Goal: Information Seeking & Learning: Learn about a topic

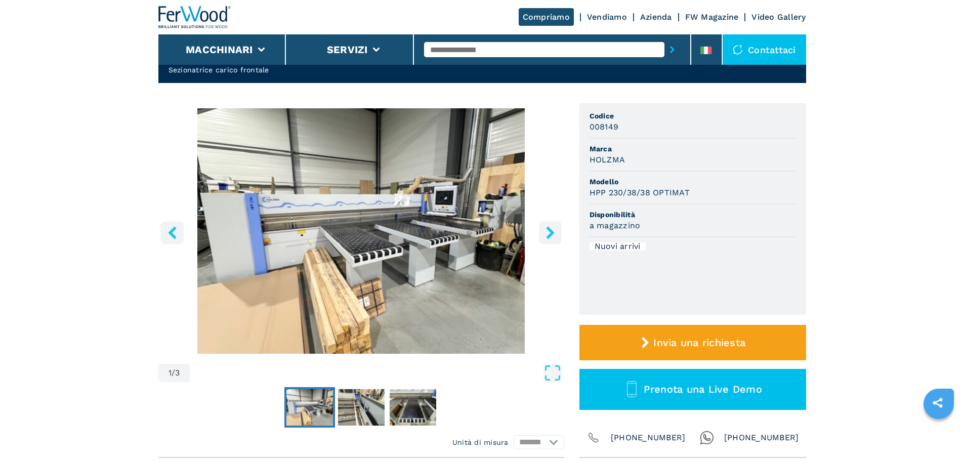
scroll to position [51, 0]
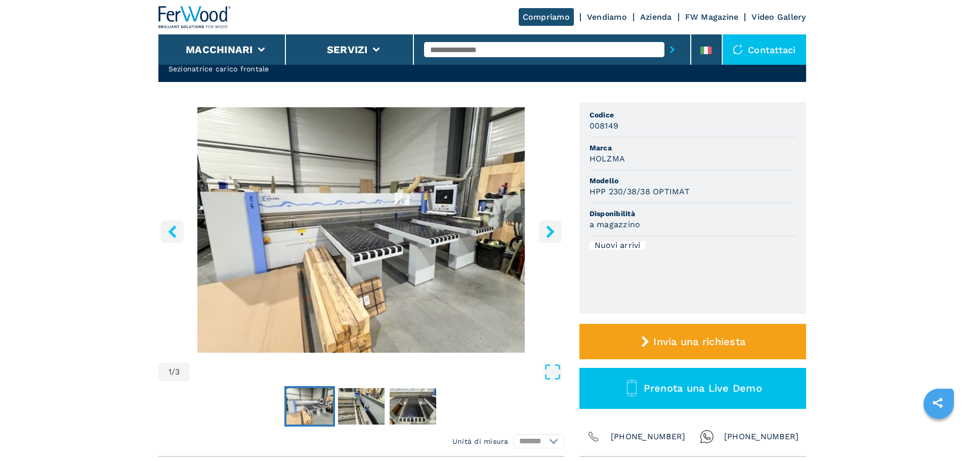
click at [546, 238] on icon "right-button" at bounding box center [550, 231] width 13 height 13
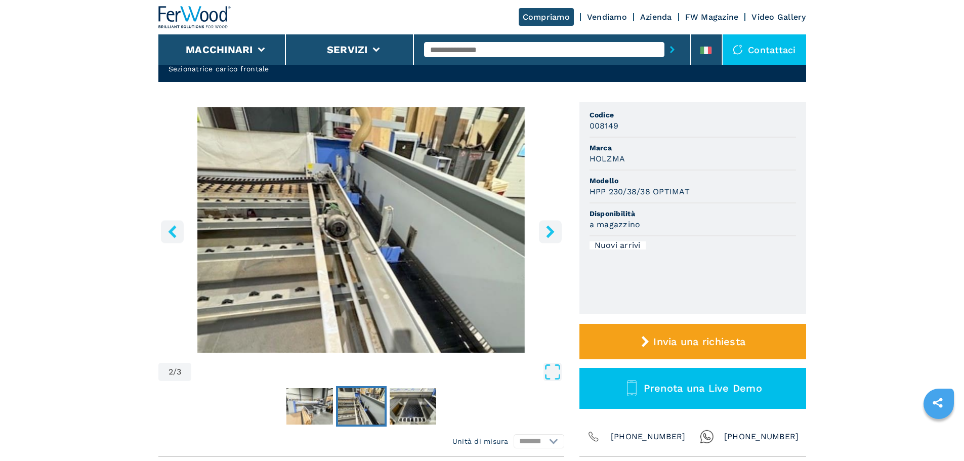
click at [546, 238] on icon "right-button" at bounding box center [550, 231] width 13 height 13
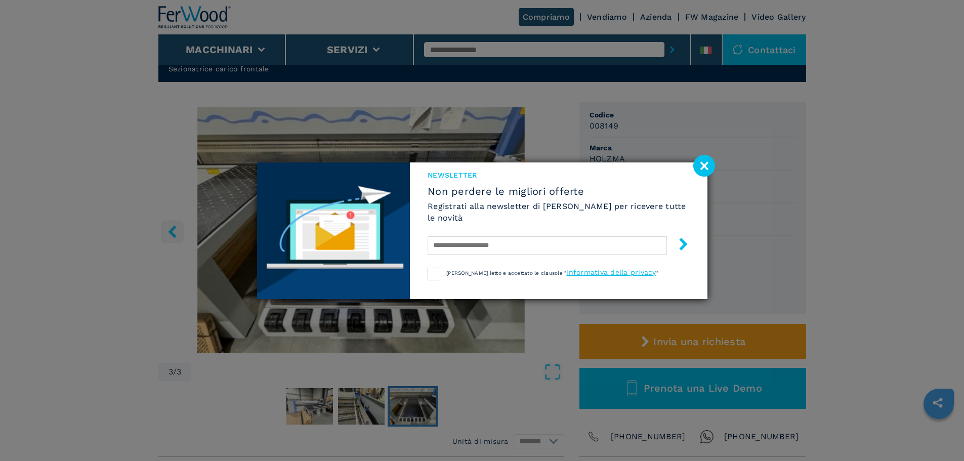
click at [712, 166] on image at bounding box center [704, 166] width 22 height 22
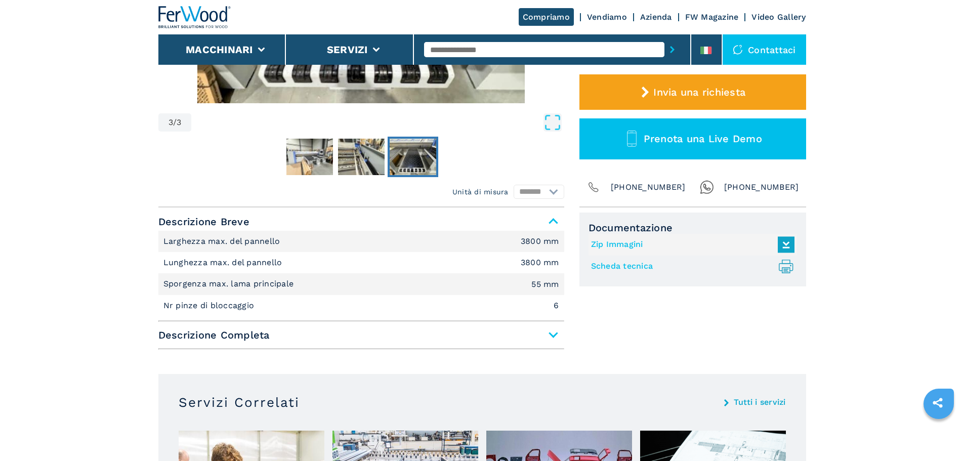
scroll to position [354, 0]
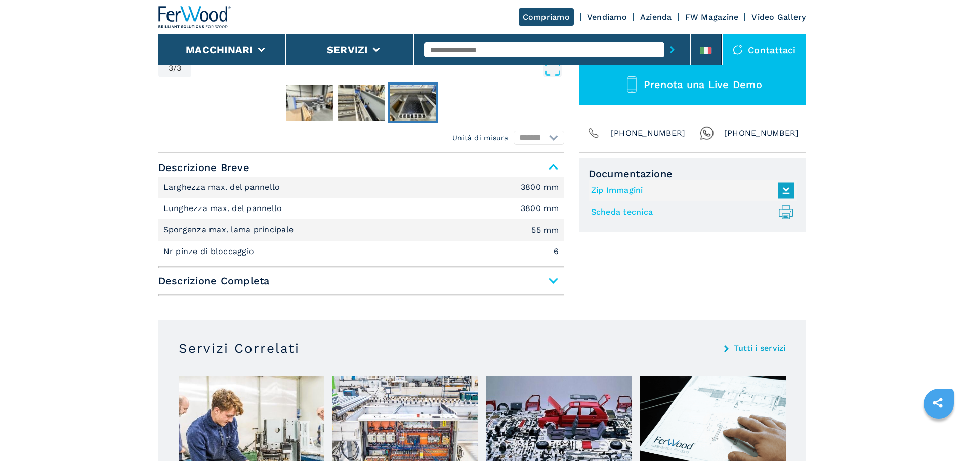
click at [551, 280] on span "Descrizione Completa" at bounding box center [361, 281] width 406 height 18
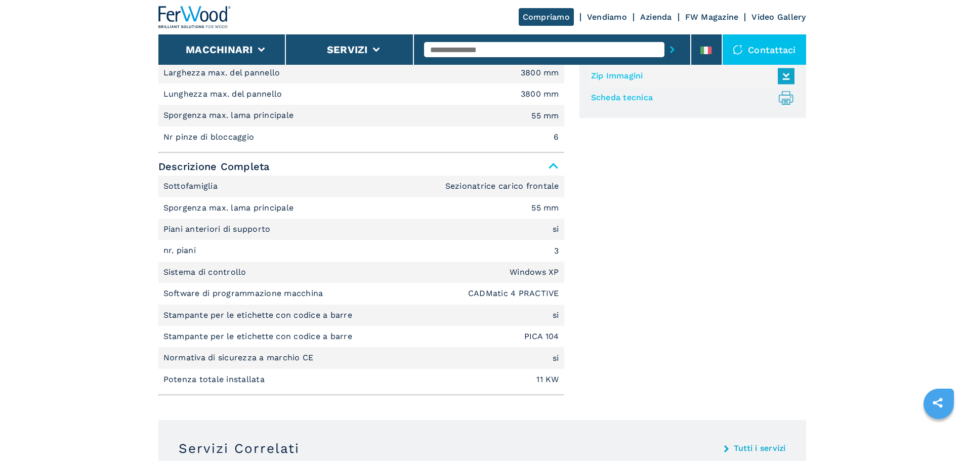
scroll to position [466, 0]
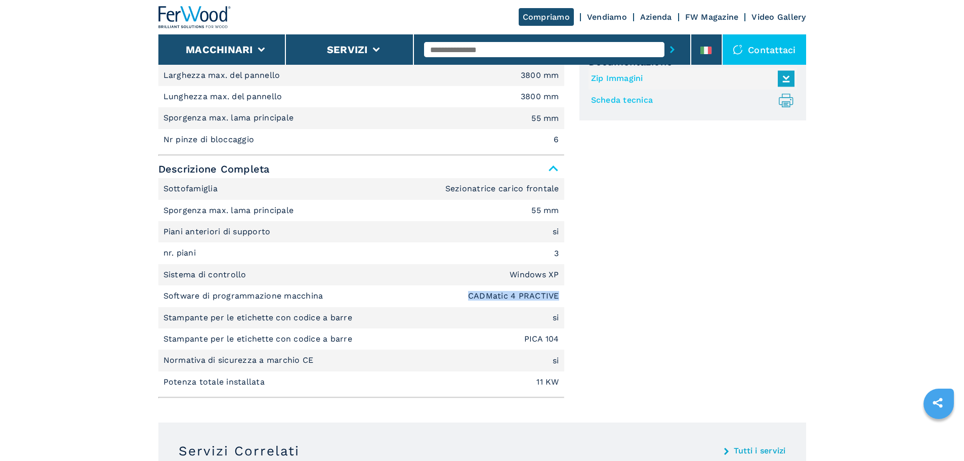
drag, startPoint x: 470, startPoint y: 293, endPoint x: 557, endPoint y: 296, distance: 87.1
click at [557, 296] on em "CADMatic 4 PRACTIVE" at bounding box center [513, 296] width 91 height 8
click at [320, 174] on span "Descrizione Completa" at bounding box center [361, 169] width 406 height 18
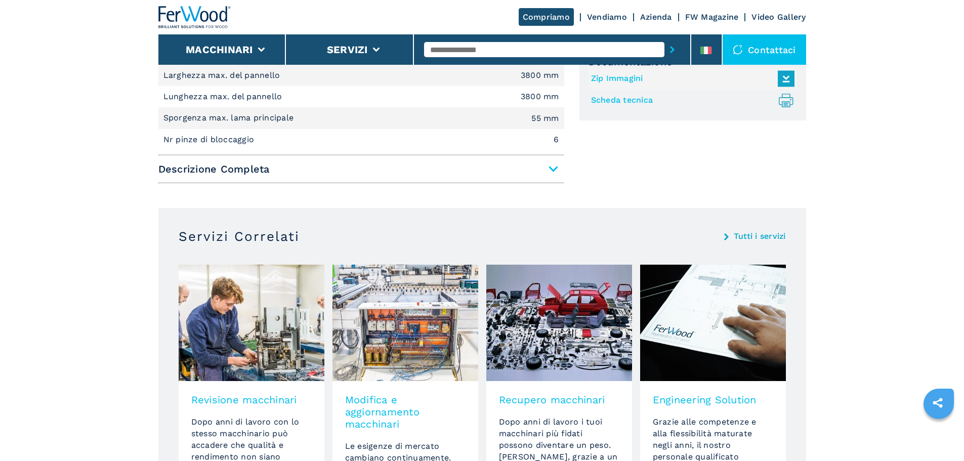
click at [320, 174] on span "Descrizione Completa" at bounding box center [361, 169] width 406 height 18
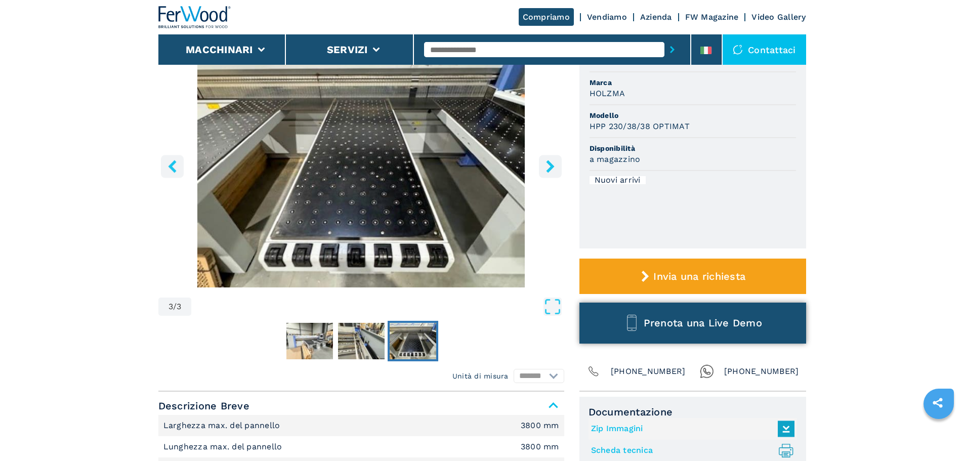
scroll to position [112, 0]
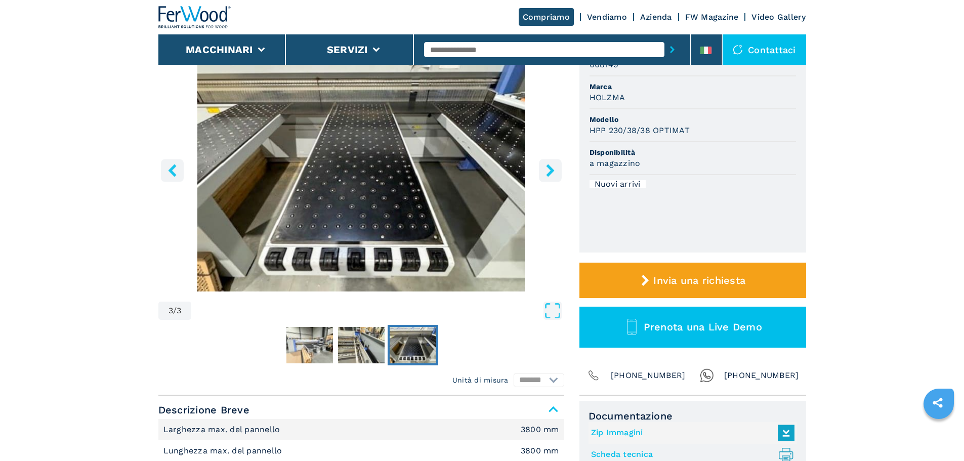
click at [554, 173] on icon "right-button" at bounding box center [550, 170] width 13 height 13
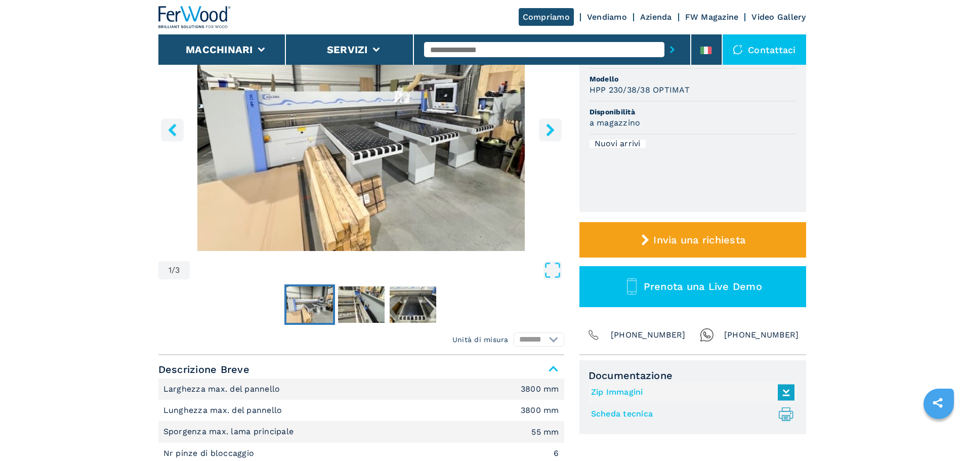
scroll to position [152, 0]
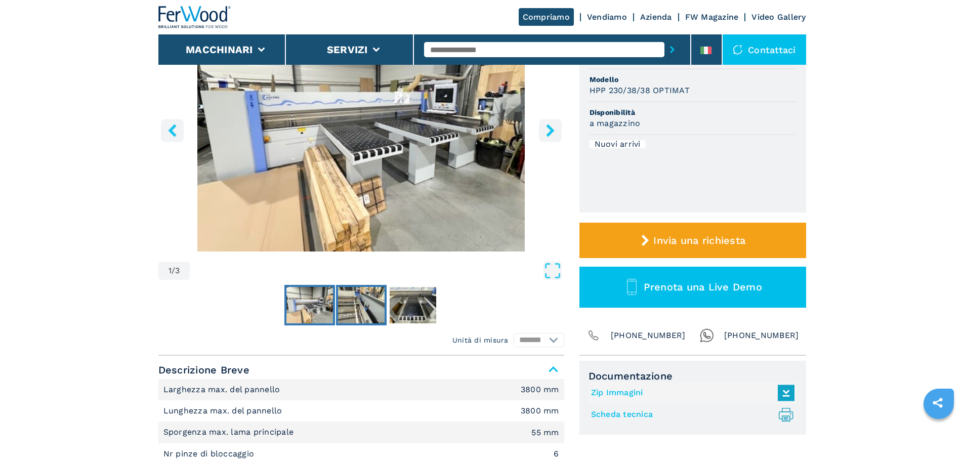
click at [361, 299] on img "Go to Slide 2" at bounding box center [361, 305] width 47 height 36
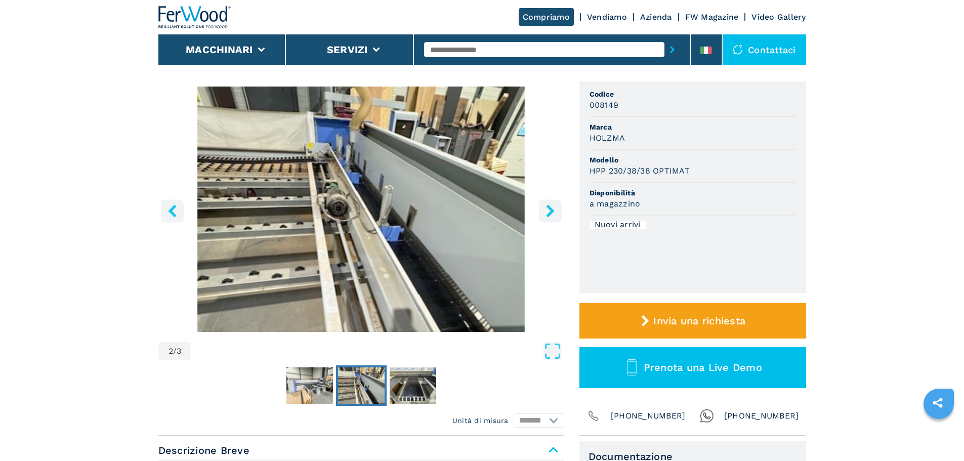
scroll to position [101, 0]
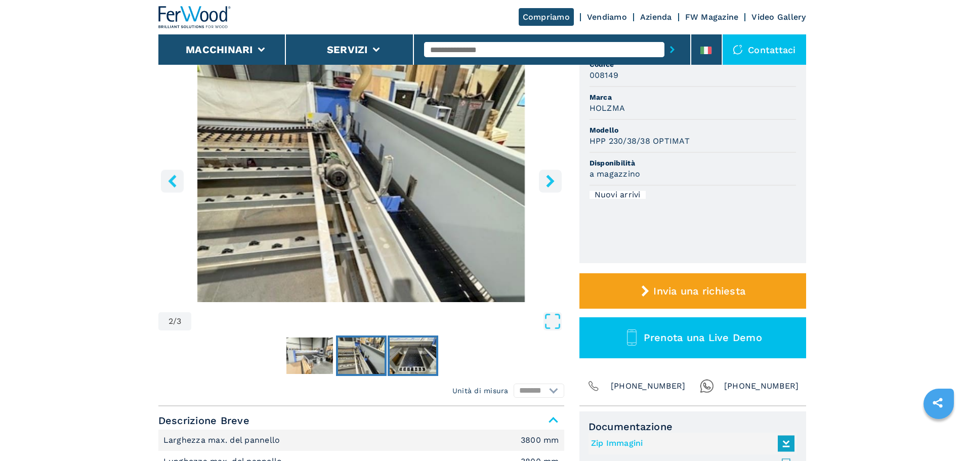
click at [430, 349] on img "Go to Slide 3" at bounding box center [413, 356] width 47 height 36
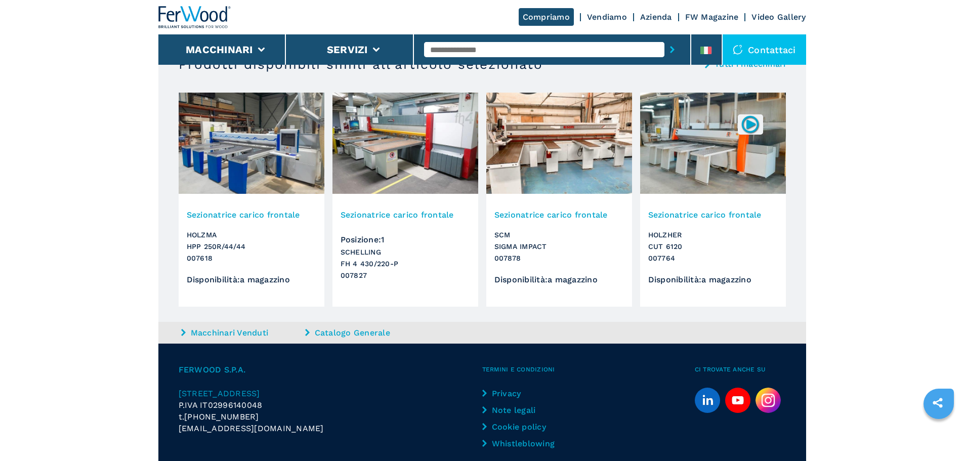
scroll to position [1225, 0]
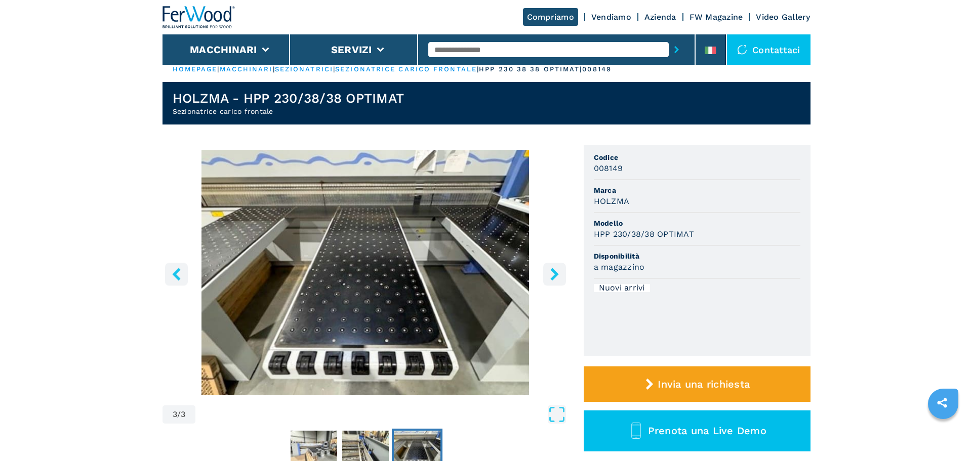
scroll to position [0, 0]
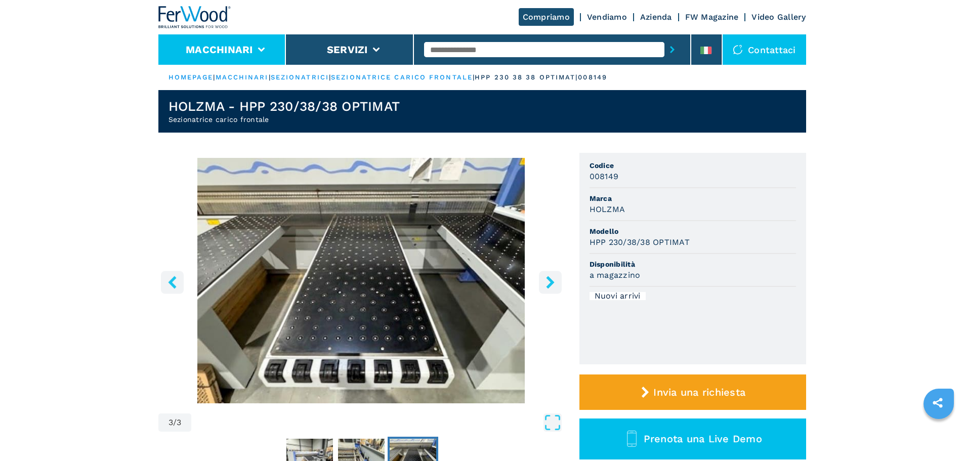
click at [207, 57] on li "Macchinari" at bounding box center [222, 49] width 128 height 30
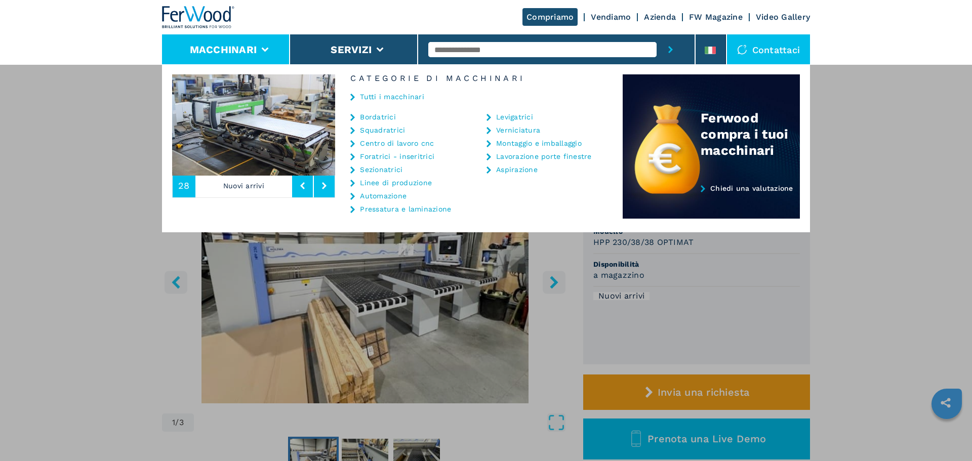
click at [382, 144] on link "Centro di lavoro cnc" at bounding box center [397, 143] width 74 height 7
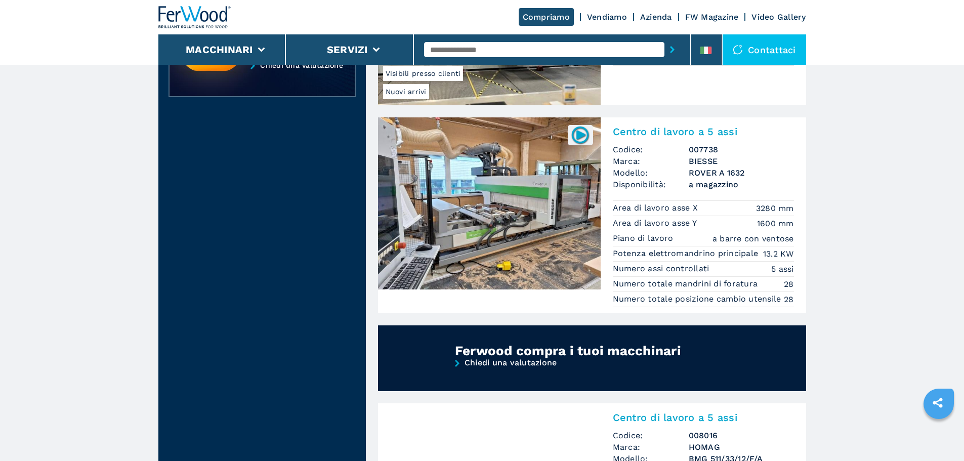
scroll to position [607, 0]
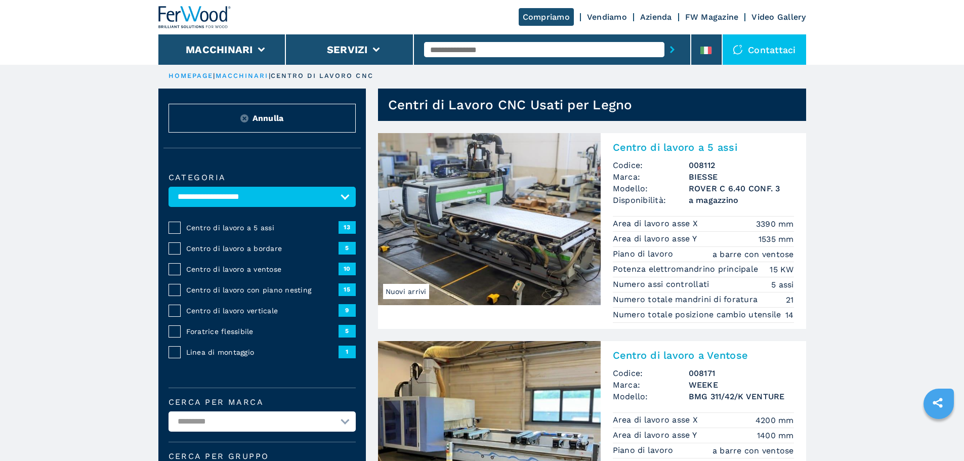
scroll to position [0, 0]
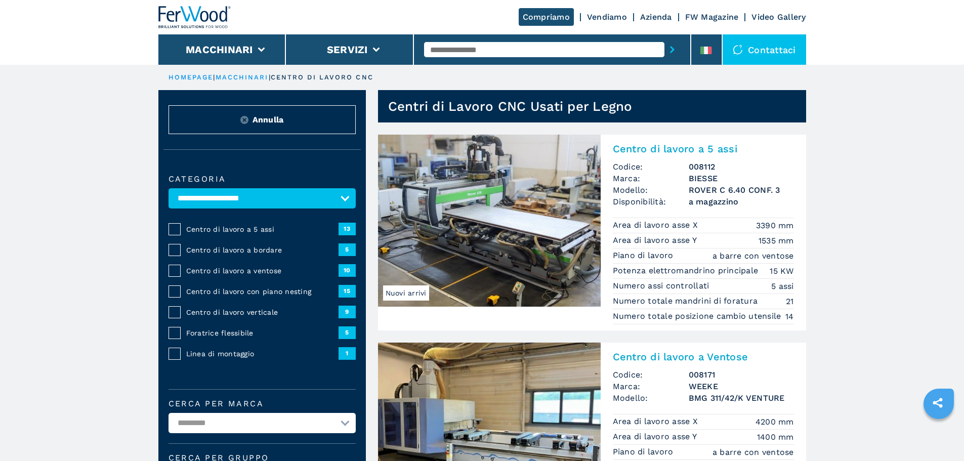
click at [541, 212] on img at bounding box center [489, 221] width 223 height 172
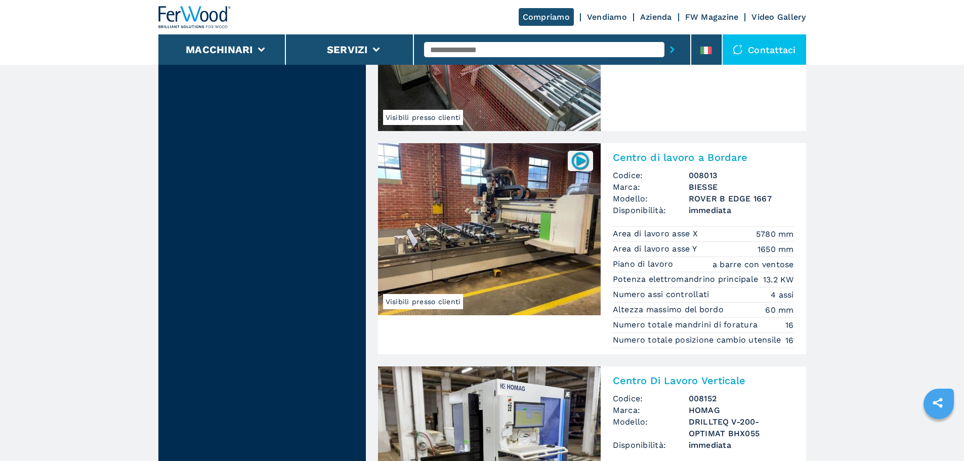
scroll to position [2125, 0]
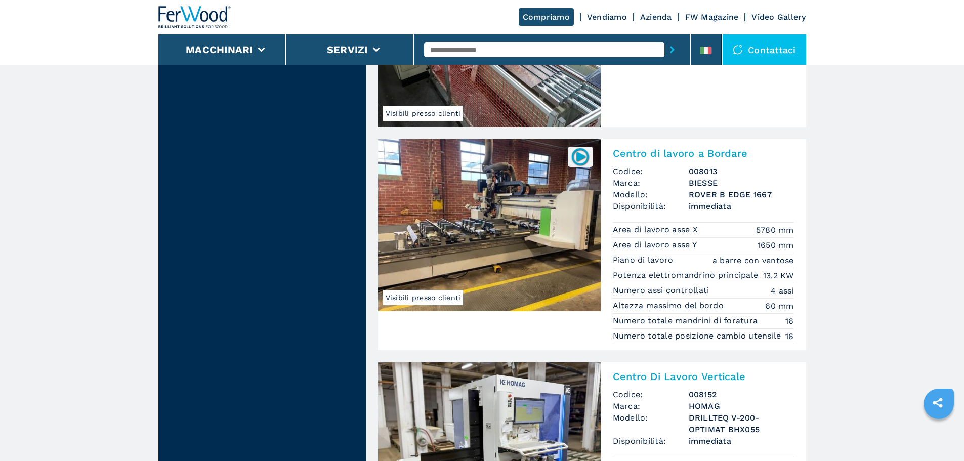
click at [544, 240] on img at bounding box center [489, 225] width 223 height 172
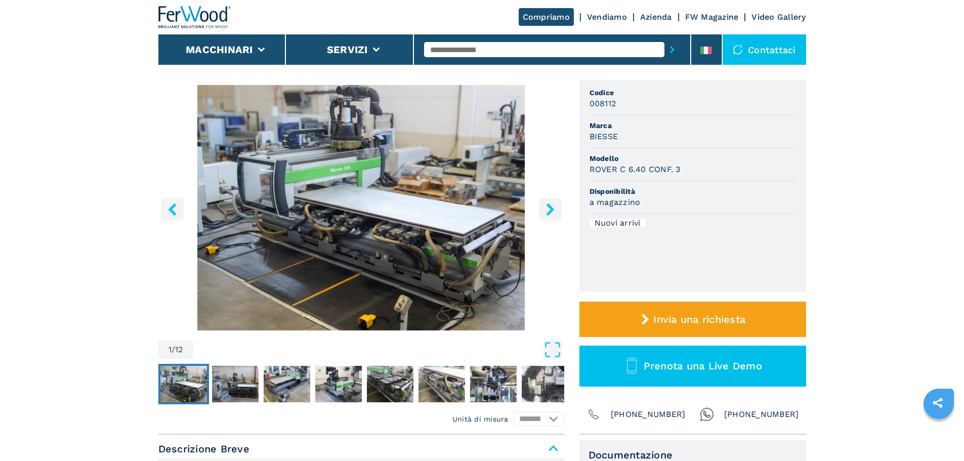
scroll to position [101, 0]
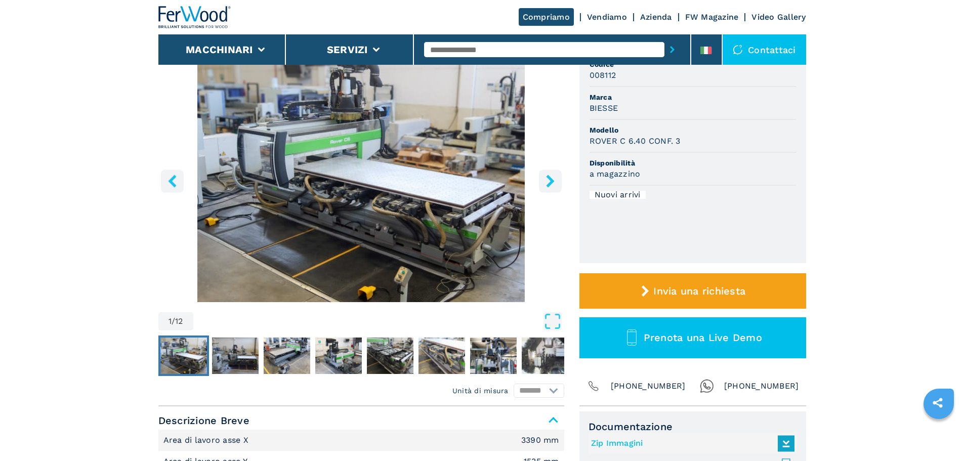
click at [548, 183] on icon "right-button" at bounding box center [550, 181] width 13 height 13
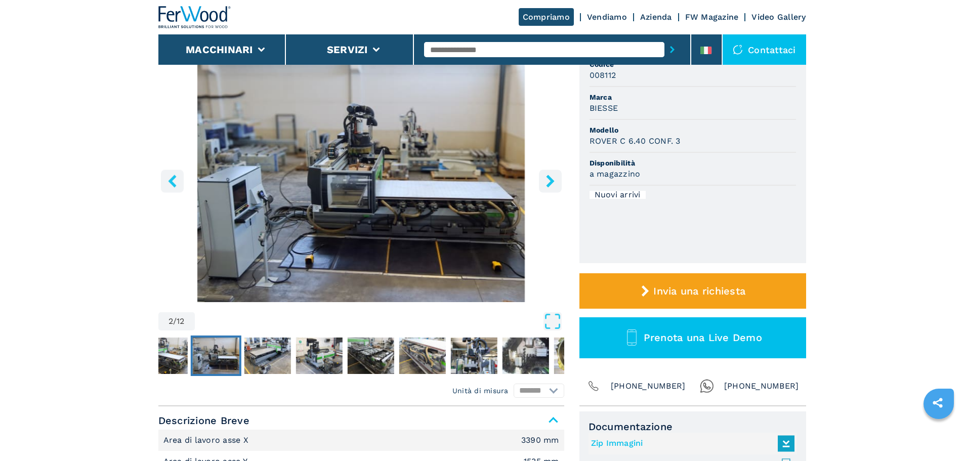
click at [548, 183] on icon "right-button" at bounding box center [550, 181] width 13 height 13
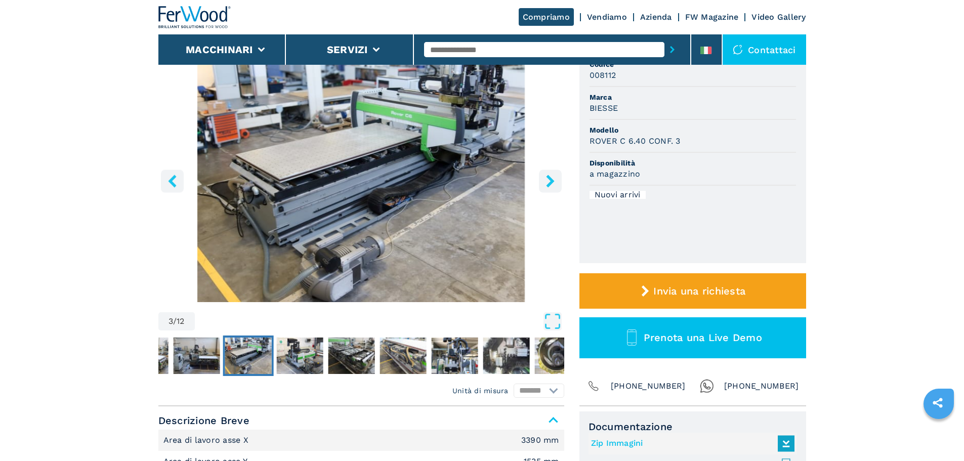
click at [548, 183] on icon "right-button" at bounding box center [550, 181] width 13 height 13
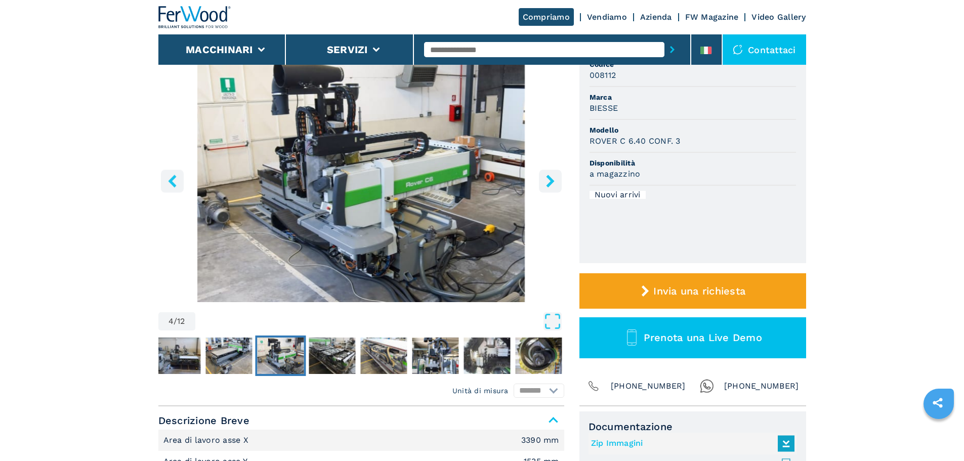
click at [548, 183] on icon "right-button" at bounding box center [550, 181] width 13 height 13
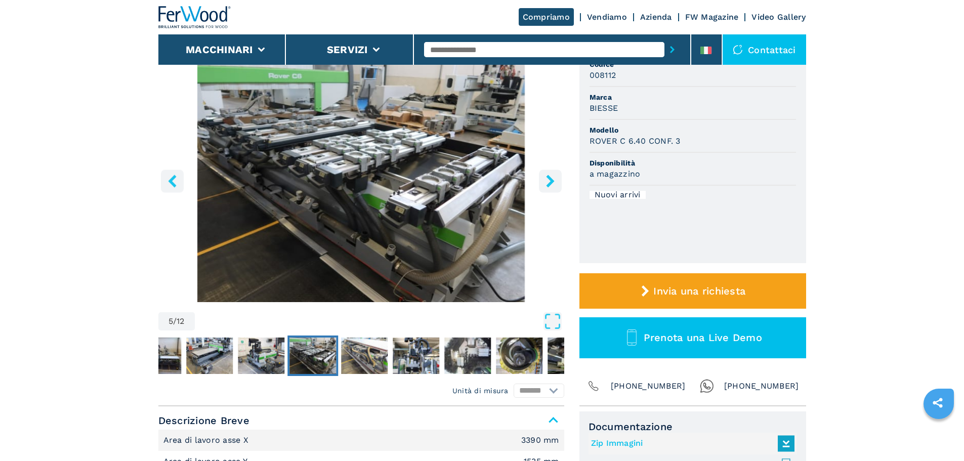
click at [548, 183] on icon "right-button" at bounding box center [550, 181] width 13 height 13
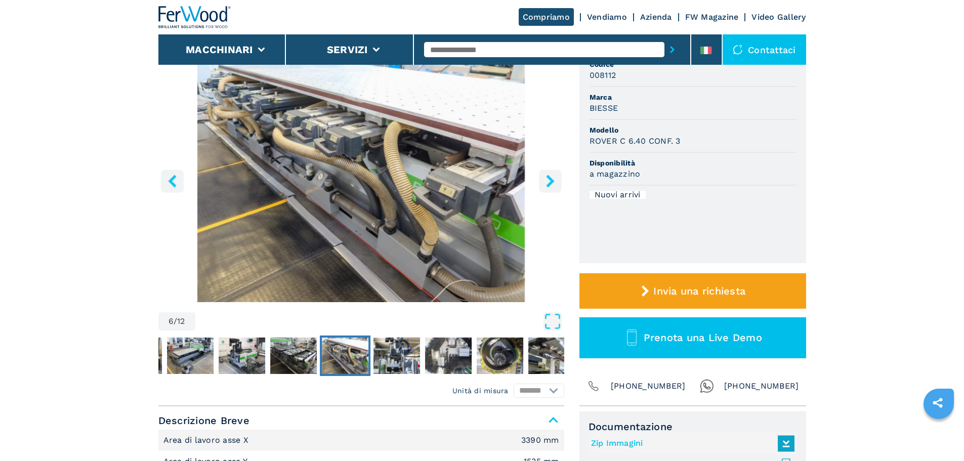
click at [550, 178] on icon "right-button" at bounding box center [550, 181] width 8 height 13
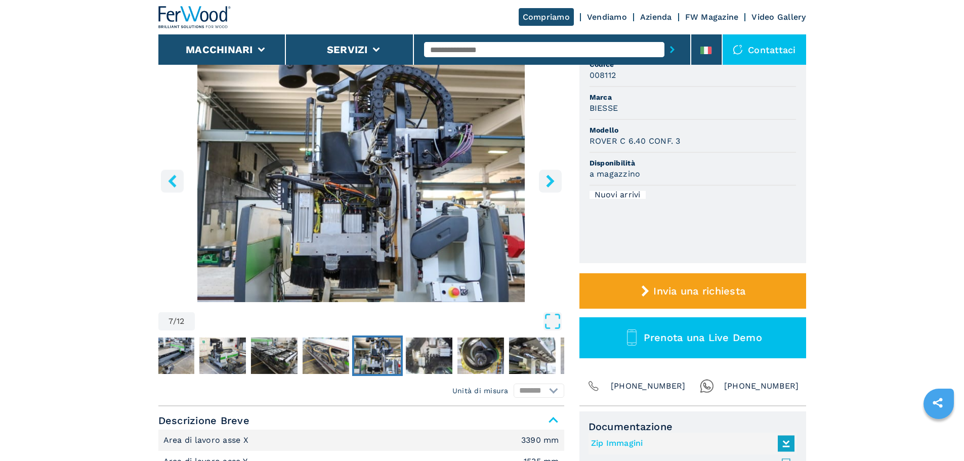
click at [550, 178] on icon "right-button" at bounding box center [550, 181] width 8 height 13
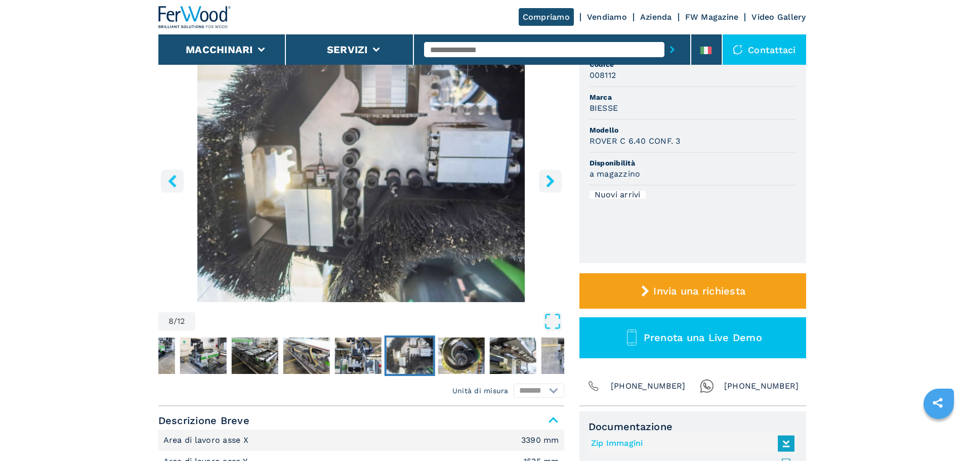
click at [550, 178] on icon "right-button" at bounding box center [550, 181] width 8 height 13
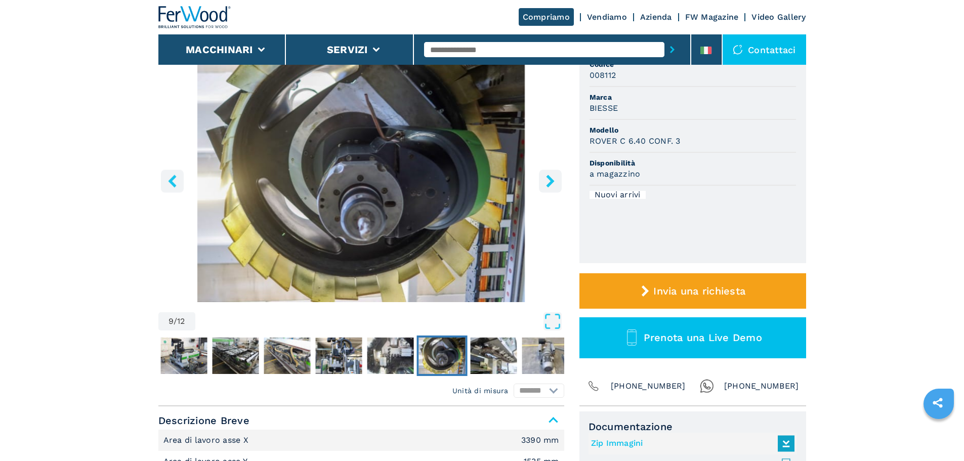
click at [550, 178] on icon "right-button" at bounding box center [550, 181] width 8 height 13
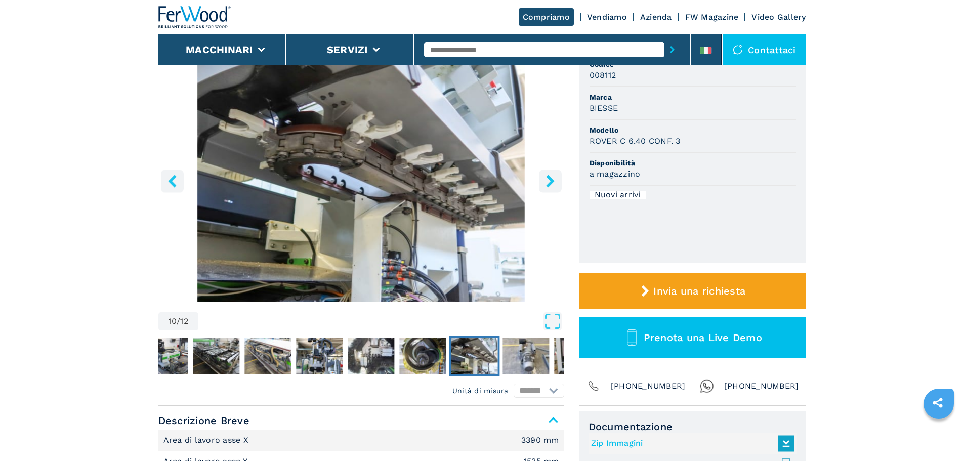
click at [550, 178] on icon "right-button" at bounding box center [550, 181] width 8 height 13
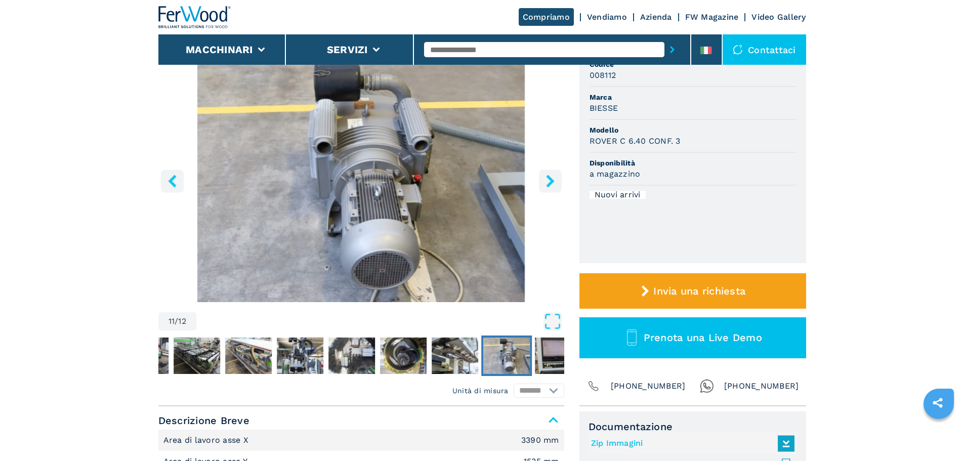
click at [550, 178] on icon "right-button" at bounding box center [550, 181] width 8 height 13
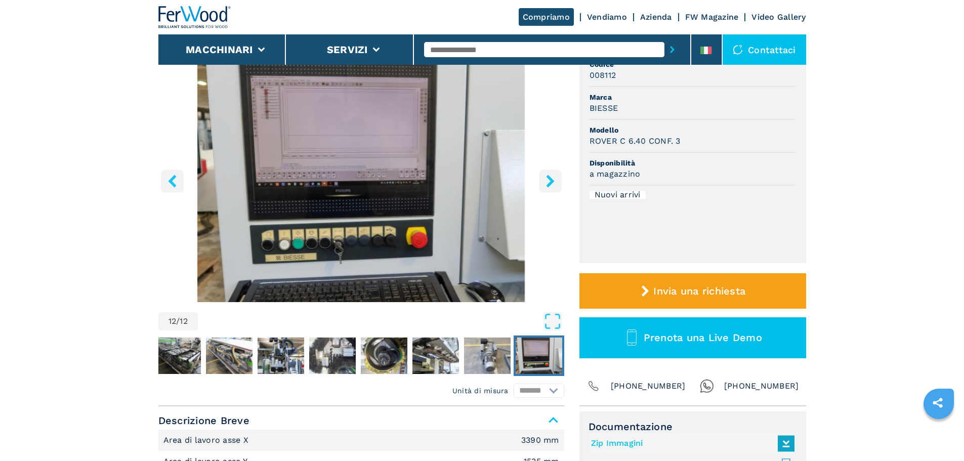
click at [550, 178] on icon "right-button" at bounding box center [550, 181] width 8 height 13
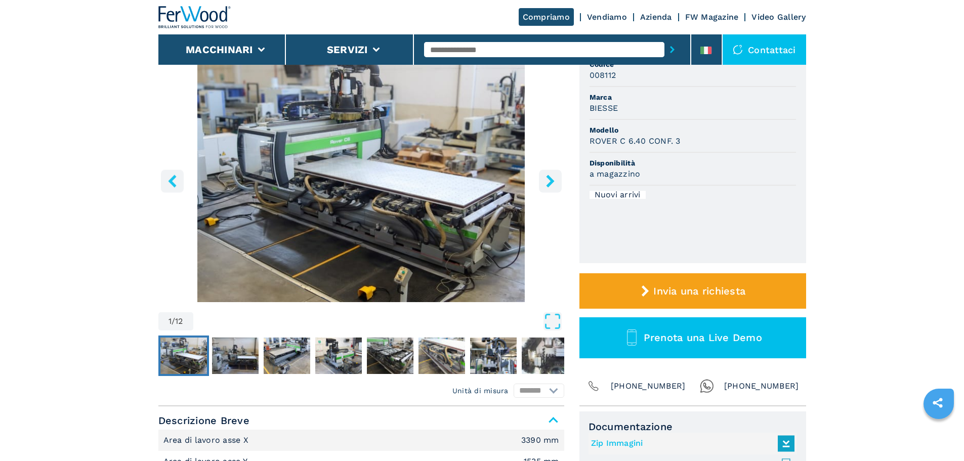
click at [549, 187] on icon "right-button" at bounding box center [550, 181] width 13 height 13
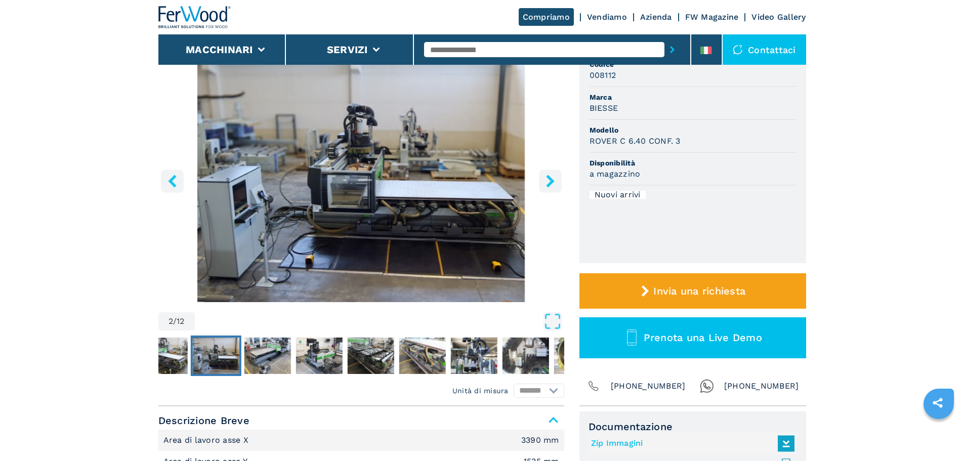
click at [549, 187] on icon "right-button" at bounding box center [550, 181] width 13 height 13
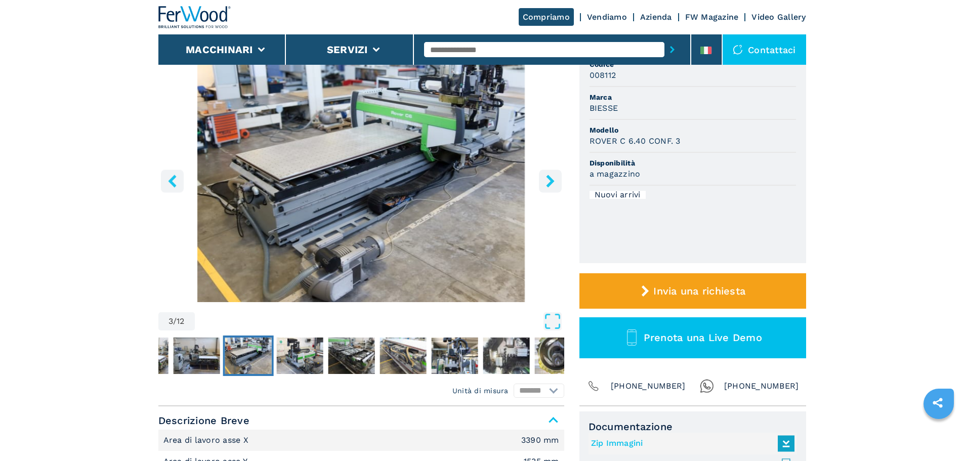
click at [549, 187] on icon "right-button" at bounding box center [550, 181] width 13 height 13
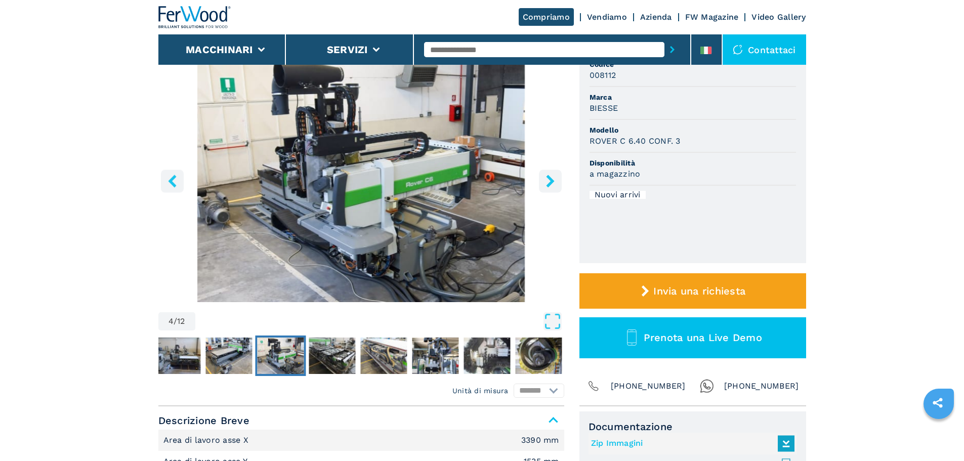
click at [549, 187] on icon "right-button" at bounding box center [550, 181] width 13 height 13
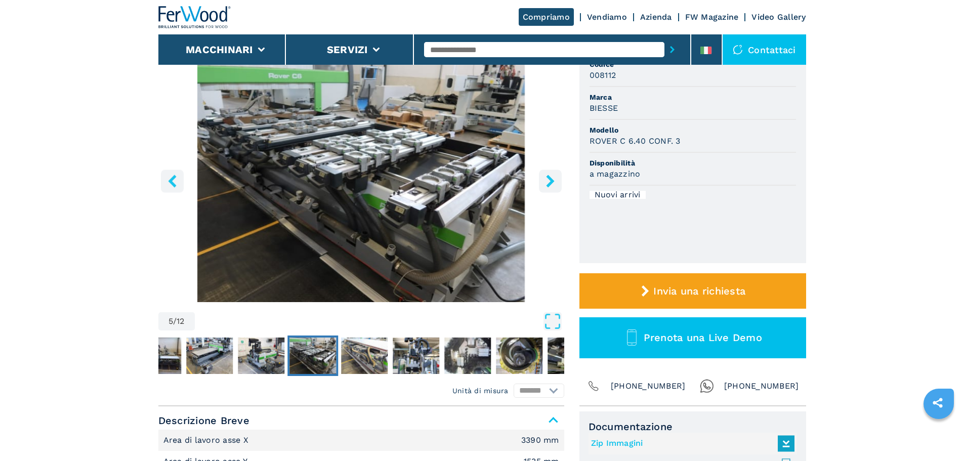
click at [549, 187] on icon "right-button" at bounding box center [550, 181] width 13 height 13
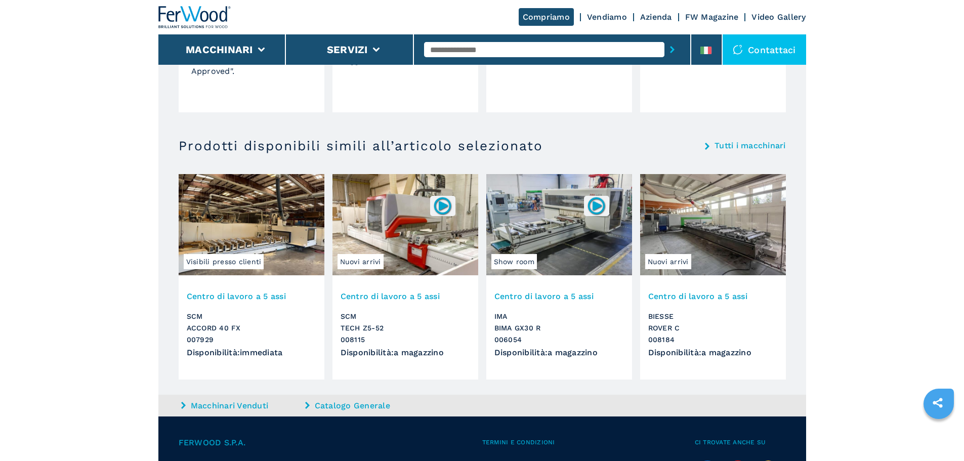
scroll to position [1012, 0]
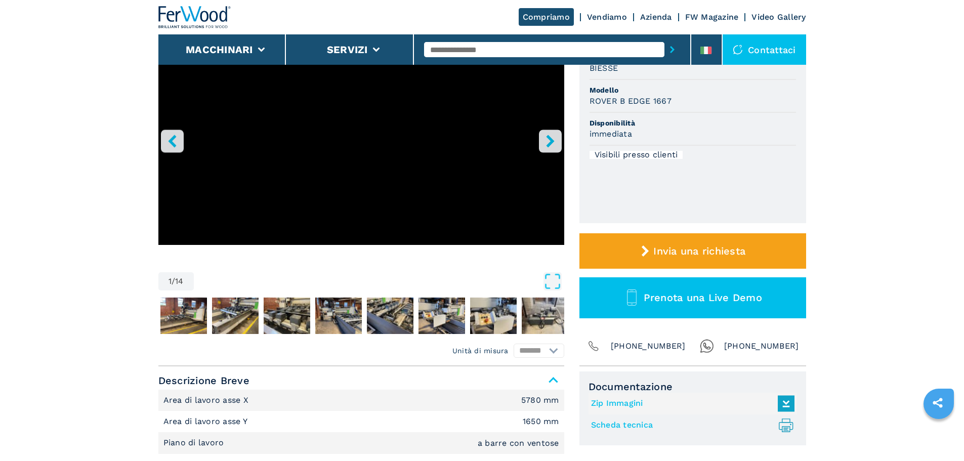
scroll to position [152, 0]
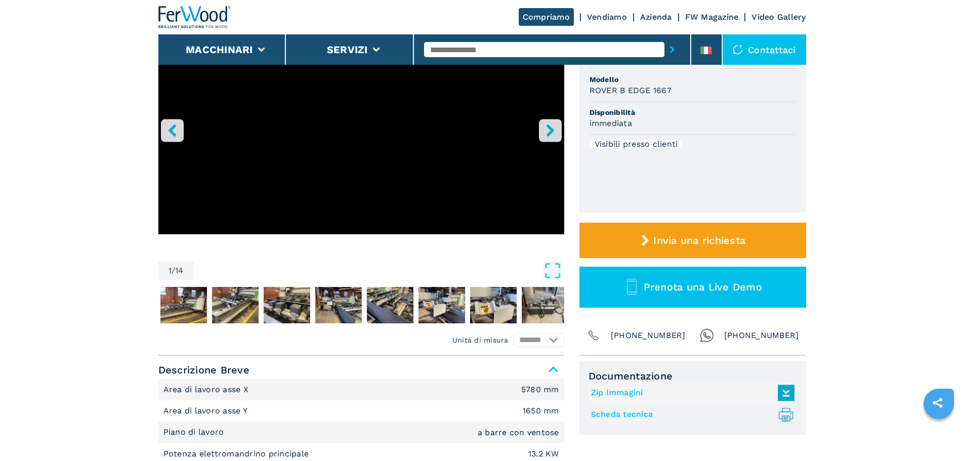
click at [545, 131] on icon "right-button" at bounding box center [550, 130] width 13 height 13
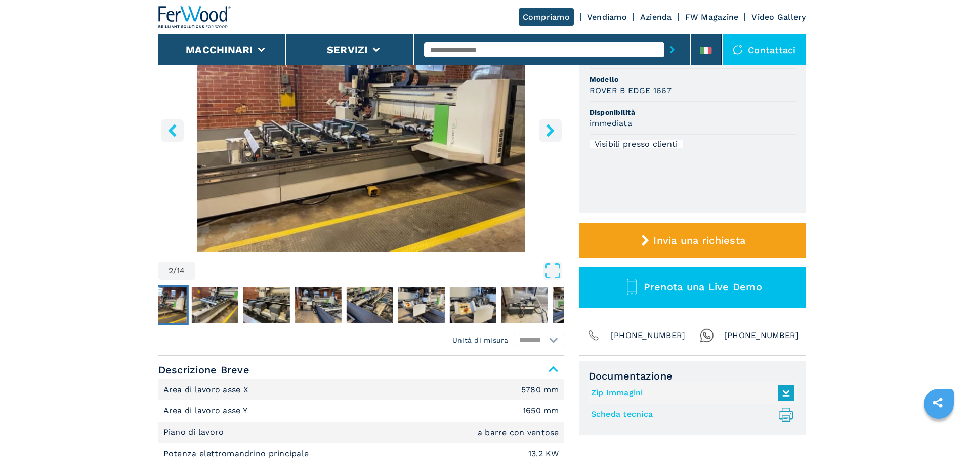
click at [545, 131] on icon "right-button" at bounding box center [550, 130] width 13 height 13
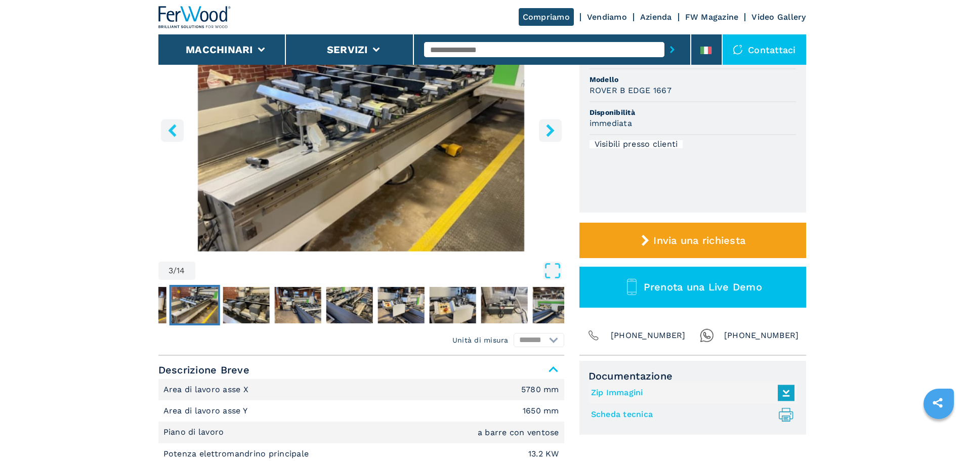
click at [545, 131] on icon "right-button" at bounding box center [550, 130] width 13 height 13
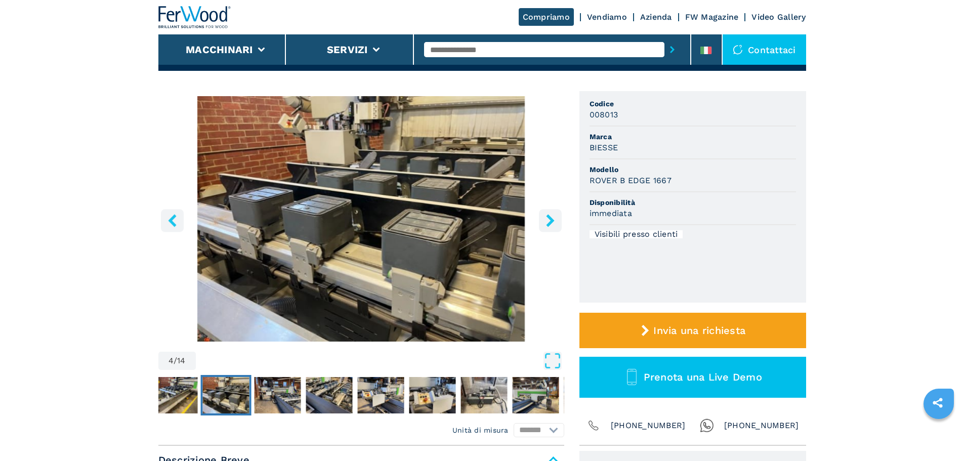
scroll to position [51, 0]
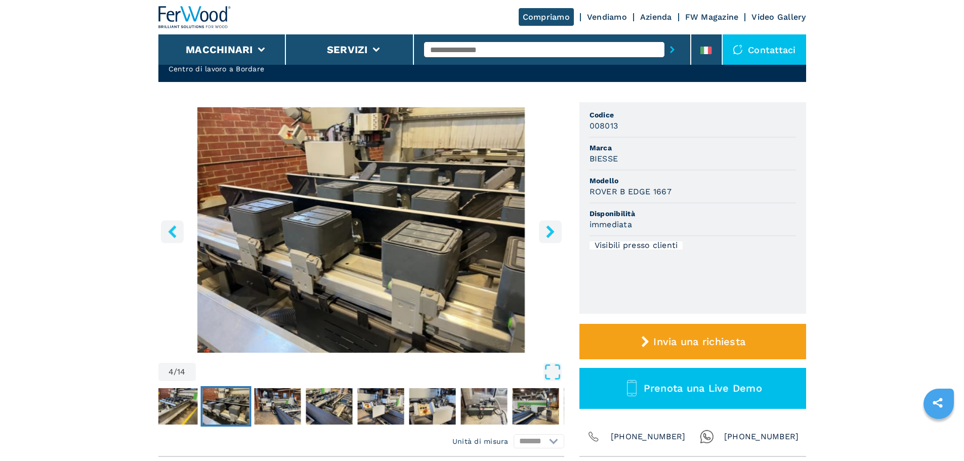
click at [546, 232] on icon "right-button" at bounding box center [550, 231] width 13 height 13
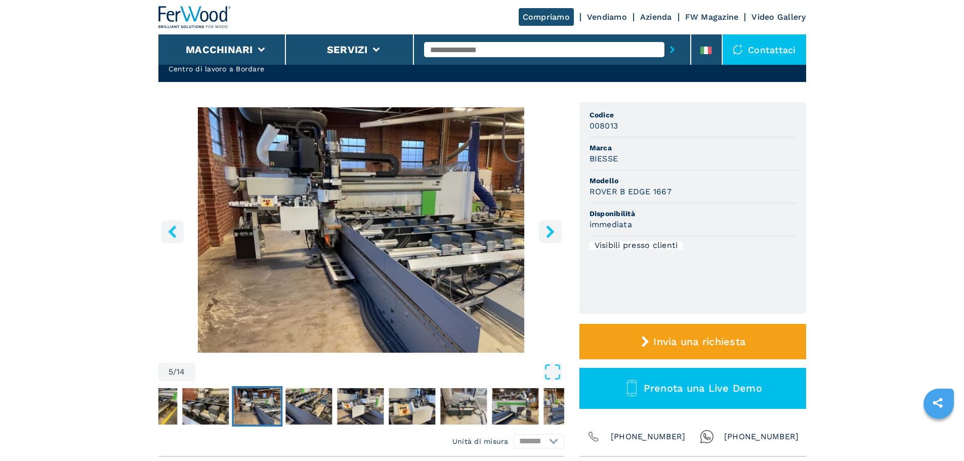
click at [546, 232] on icon "right-button" at bounding box center [550, 231] width 13 height 13
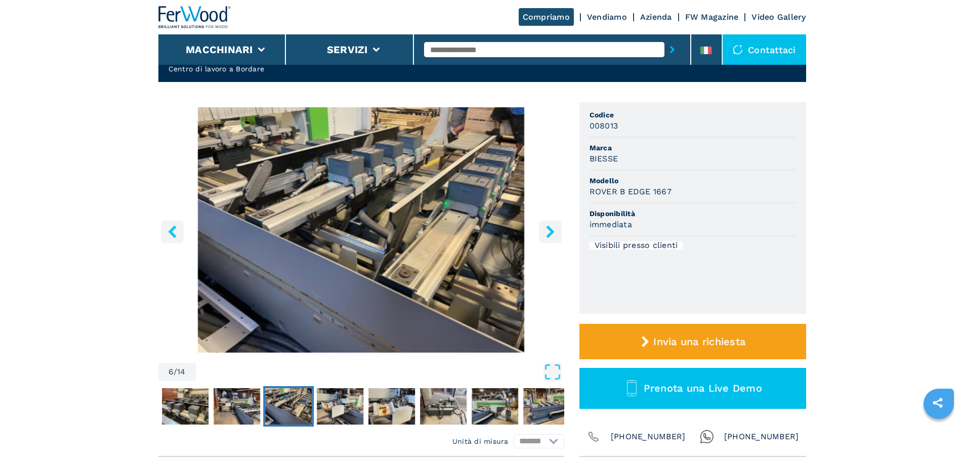
click at [546, 232] on icon "right-button" at bounding box center [550, 231] width 13 height 13
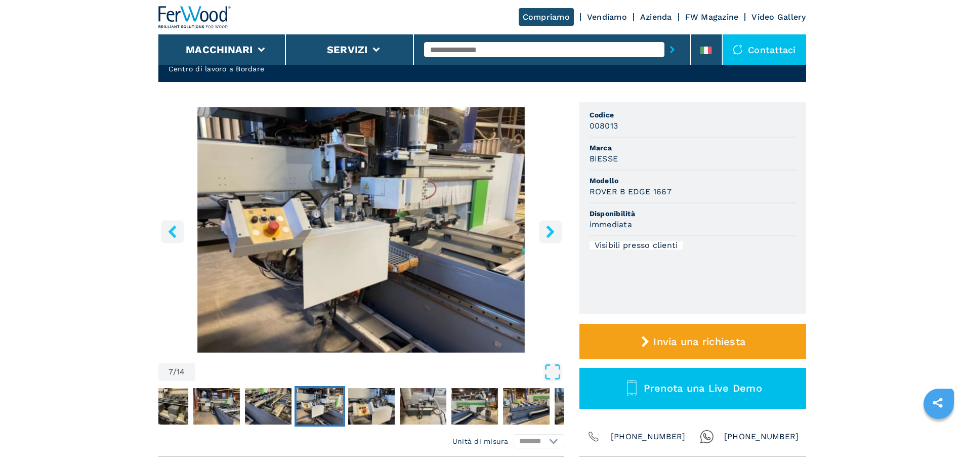
click at [546, 232] on icon "right-button" at bounding box center [550, 231] width 13 height 13
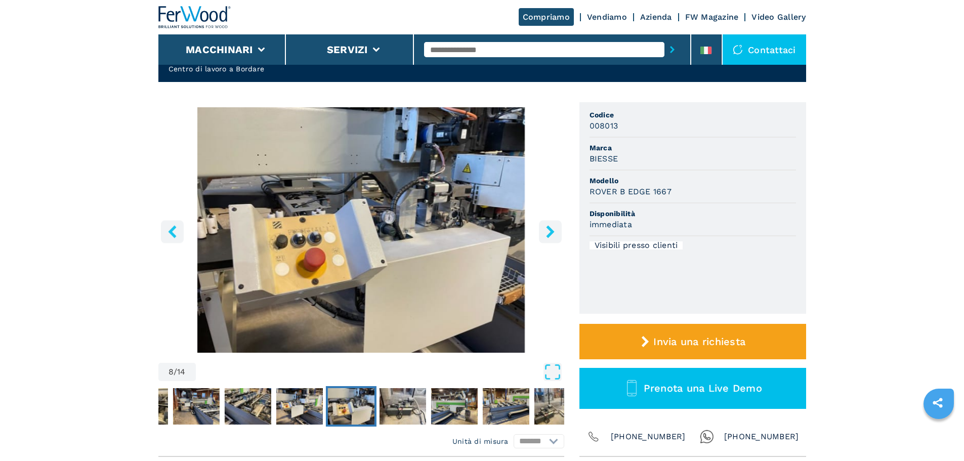
click at [546, 232] on icon "right-button" at bounding box center [550, 231] width 13 height 13
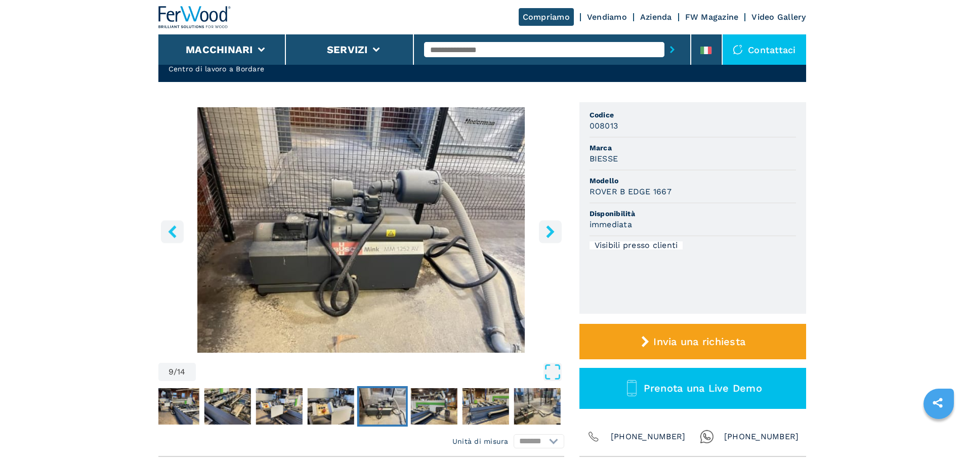
click at [546, 232] on icon "right-button" at bounding box center [550, 231] width 13 height 13
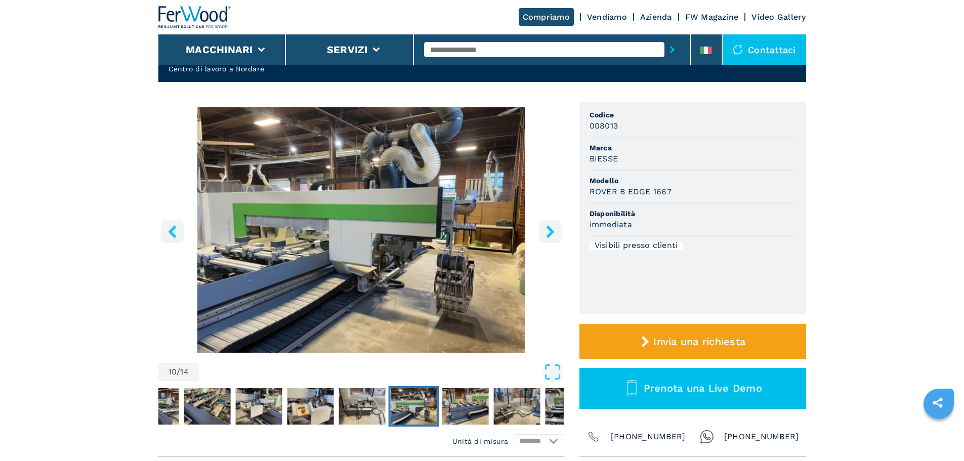
click at [546, 232] on icon "right-button" at bounding box center [550, 231] width 13 height 13
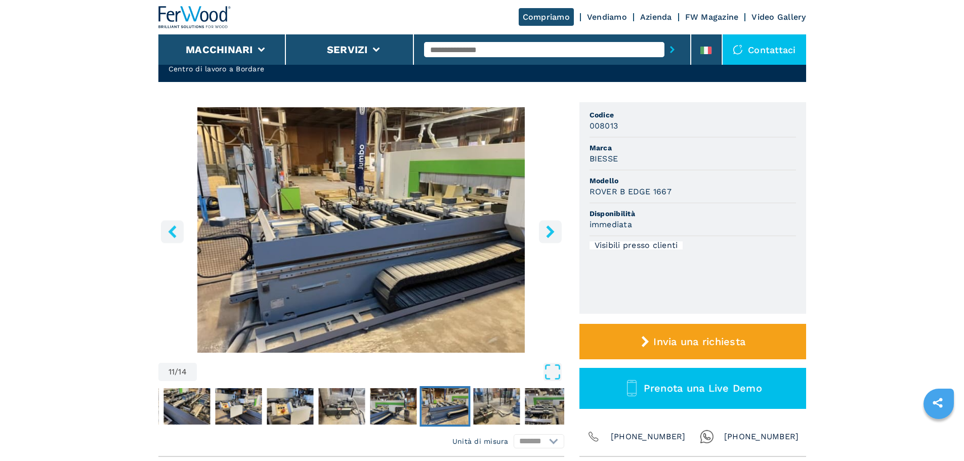
click at [546, 232] on icon "right-button" at bounding box center [550, 231] width 13 height 13
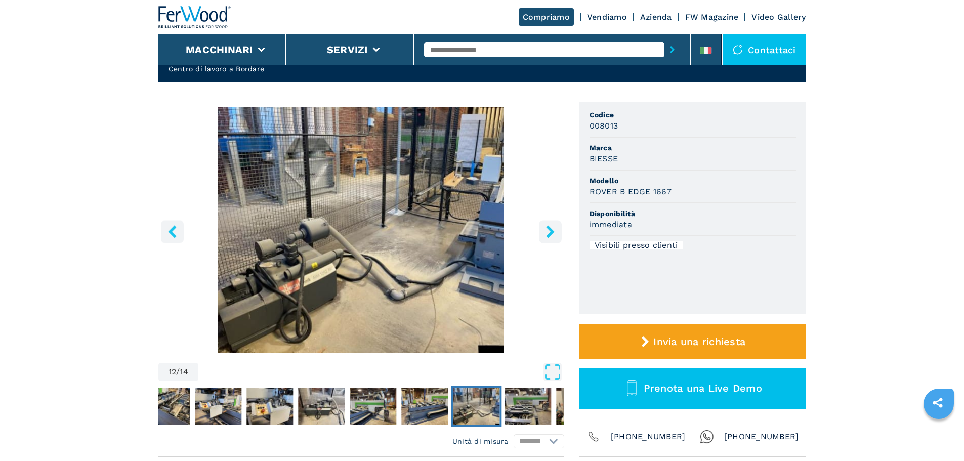
click at [546, 232] on icon "right-button" at bounding box center [550, 231] width 13 height 13
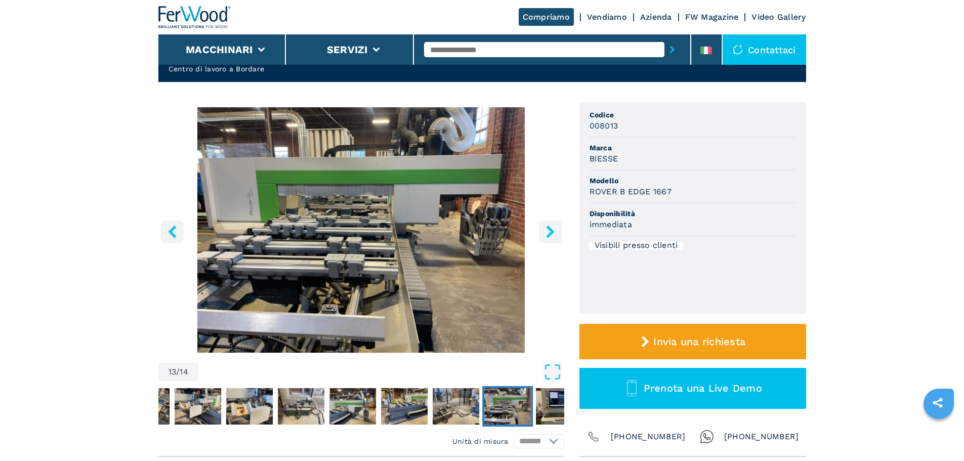
click at [546, 232] on icon "right-button" at bounding box center [550, 231] width 13 height 13
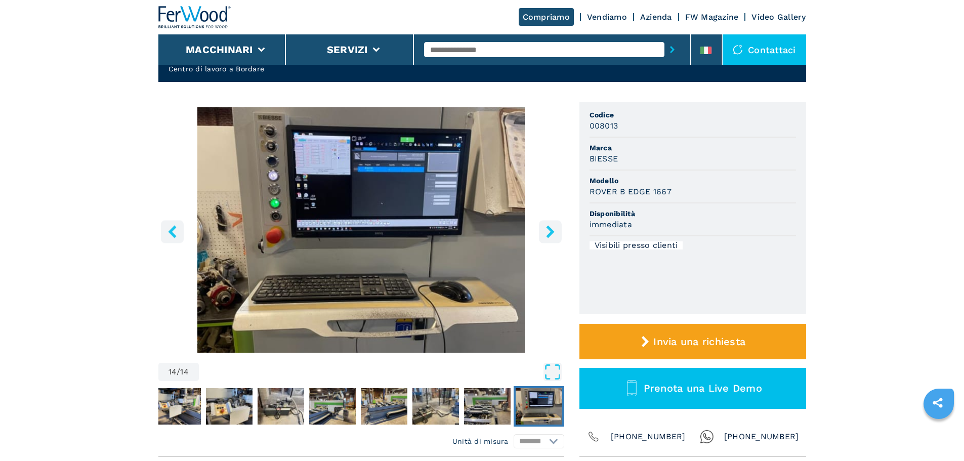
click at [546, 232] on icon "right-button" at bounding box center [550, 231] width 13 height 13
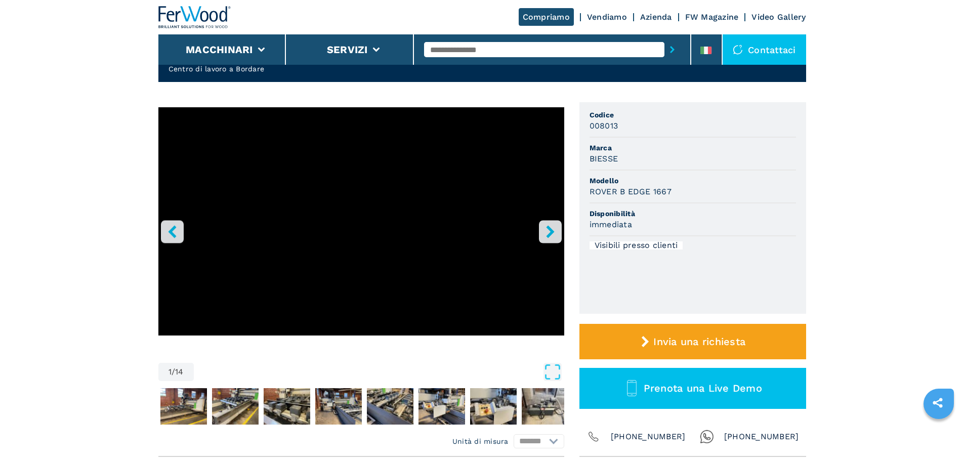
click at [170, 237] on icon "left-button" at bounding box center [172, 231] width 13 height 13
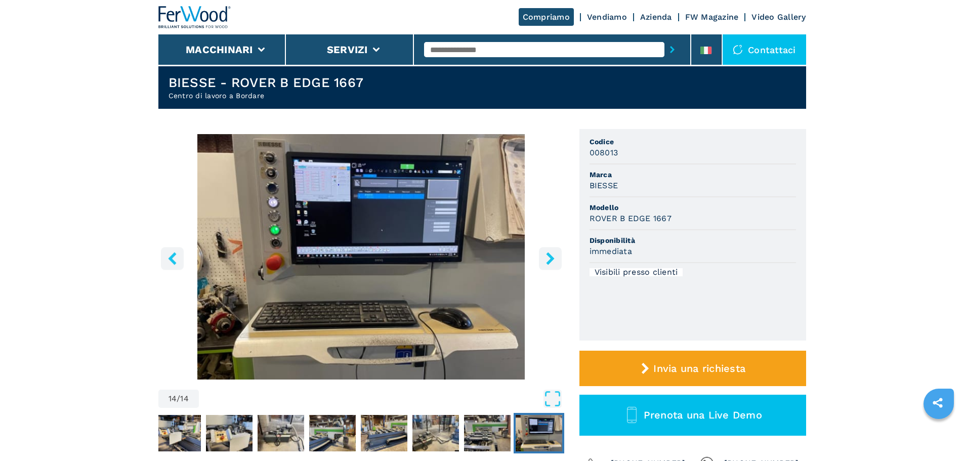
scroll to position [0, 0]
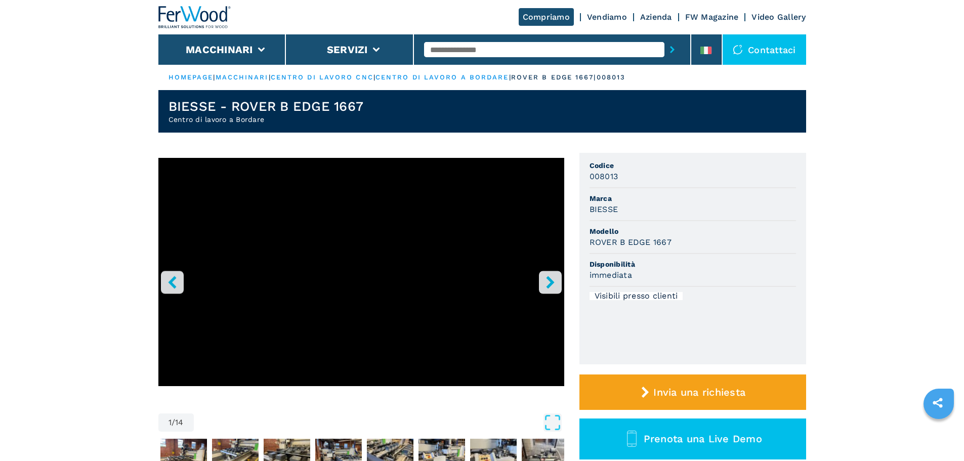
click at [190, 23] on img at bounding box center [194, 17] width 73 height 22
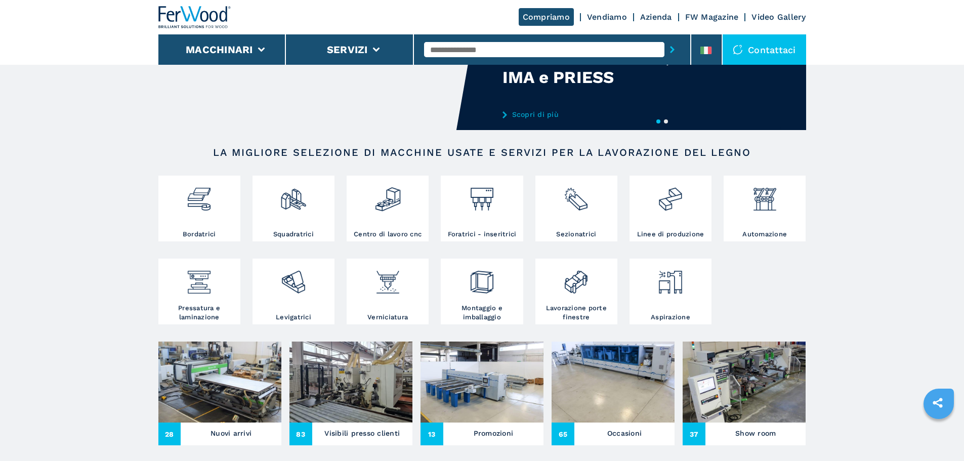
scroll to position [101, 0]
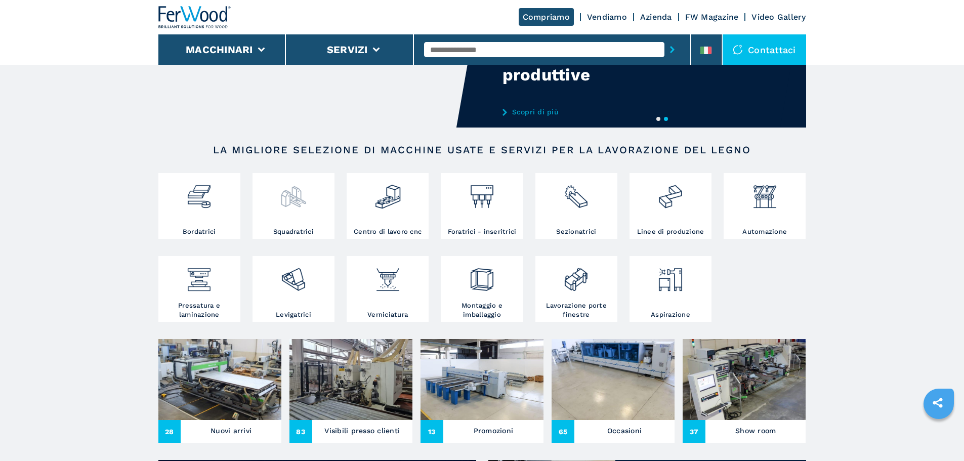
click at [302, 199] on img at bounding box center [293, 193] width 27 height 34
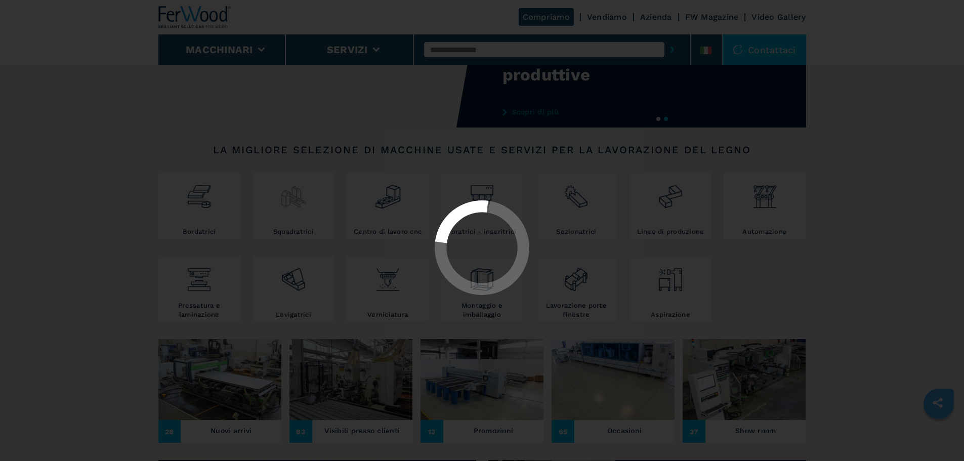
select select "**********"
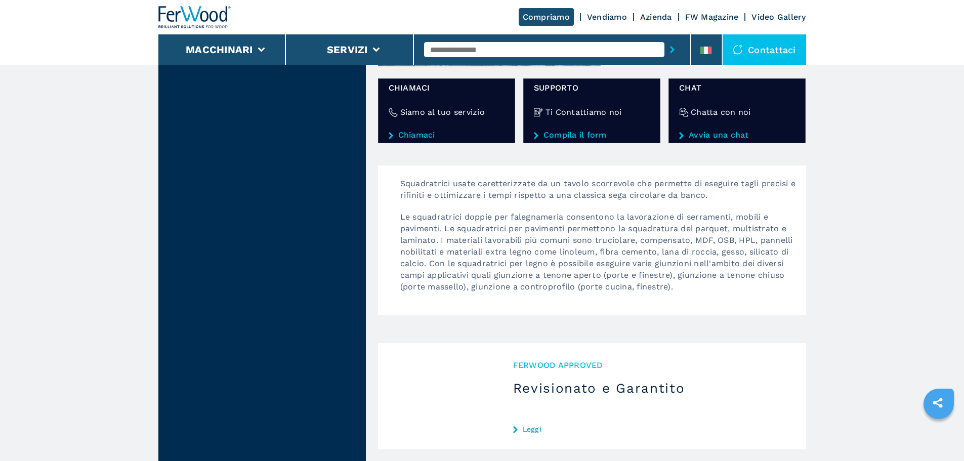
scroll to position [1063, 0]
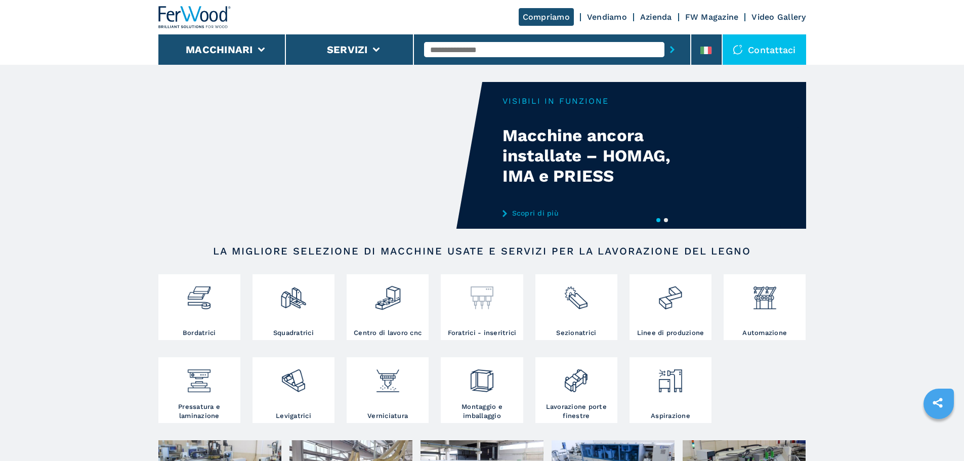
click at [476, 294] on img at bounding box center [482, 294] width 27 height 34
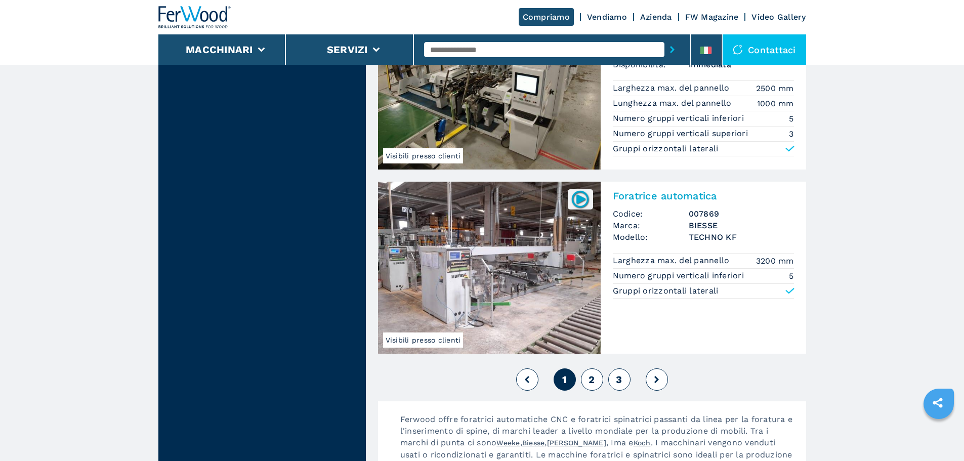
scroll to position [2176, 0]
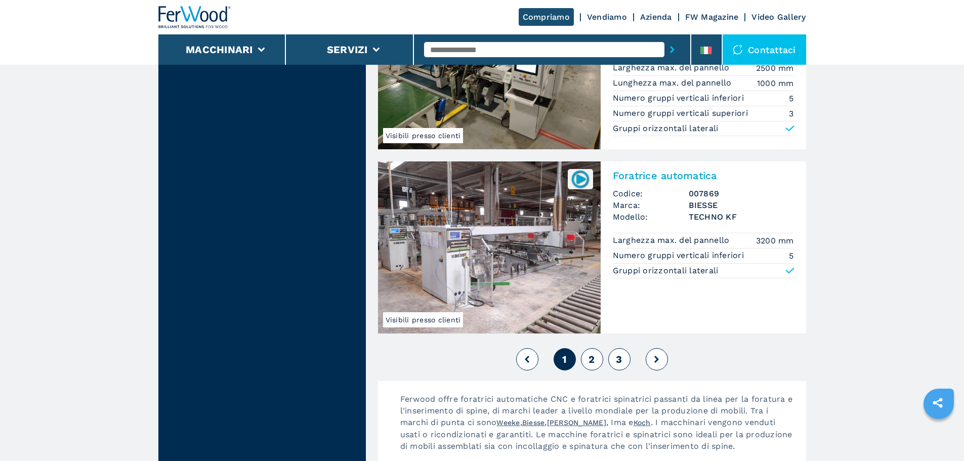
click at [647, 357] on button at bounding box center [657, 359] width 22 height 22
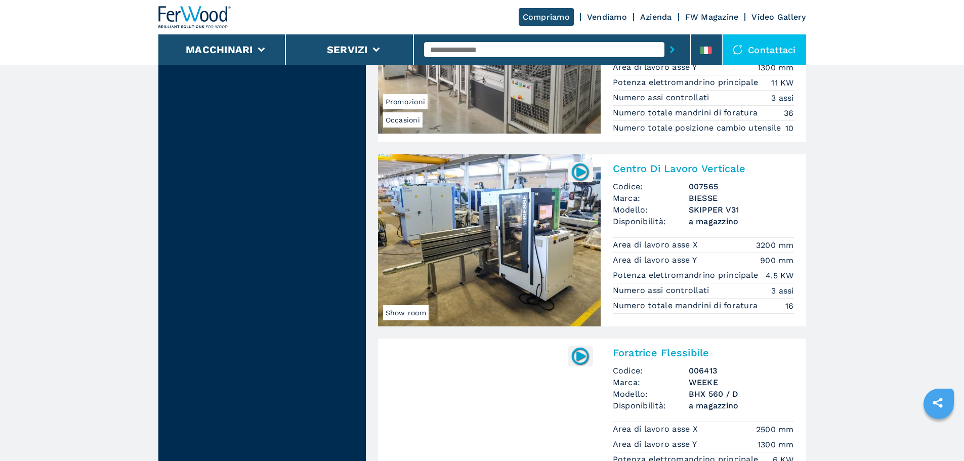
scroll to position [1164, 0]
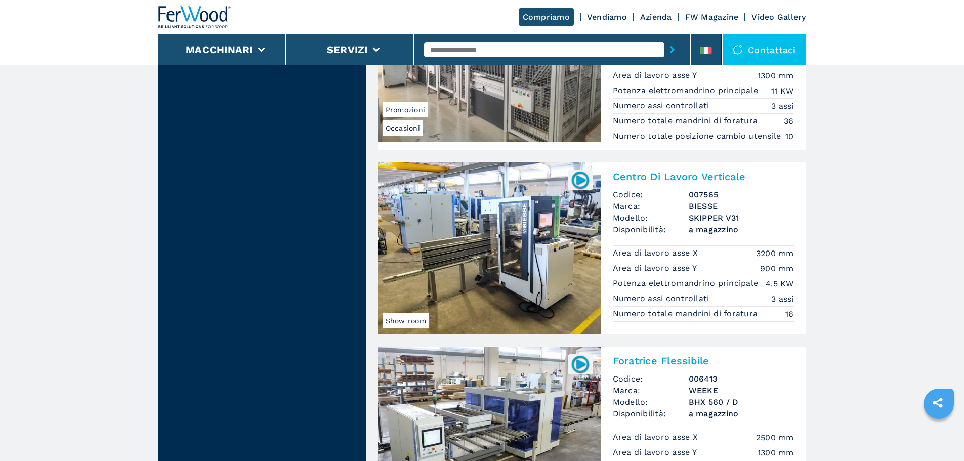
click at [666, 181] on h2 "Centro Di Lavoro Verticale" at bounding box center [703, 177] width 181 height 12
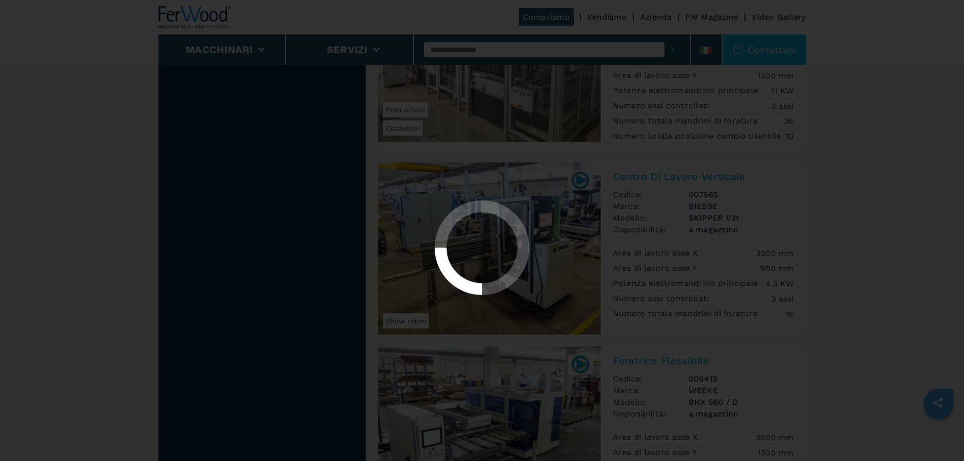
scroll to position [0, 0]
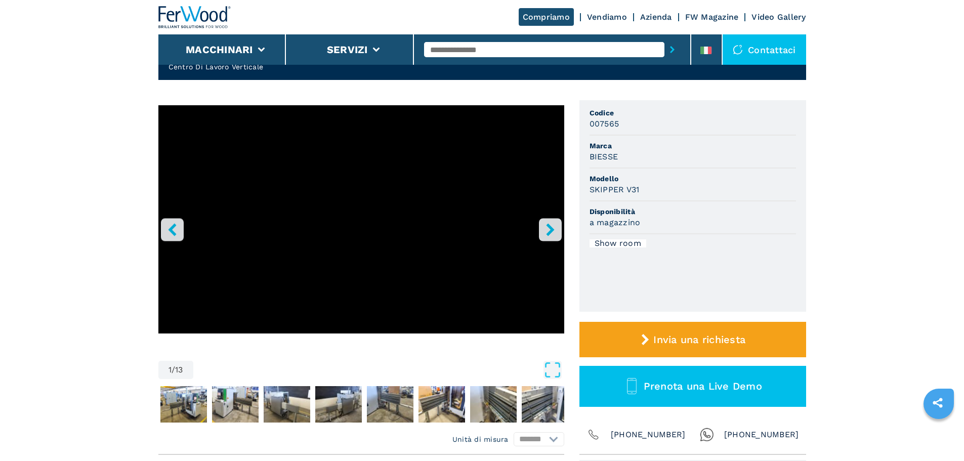
scroll to position [51, 0]
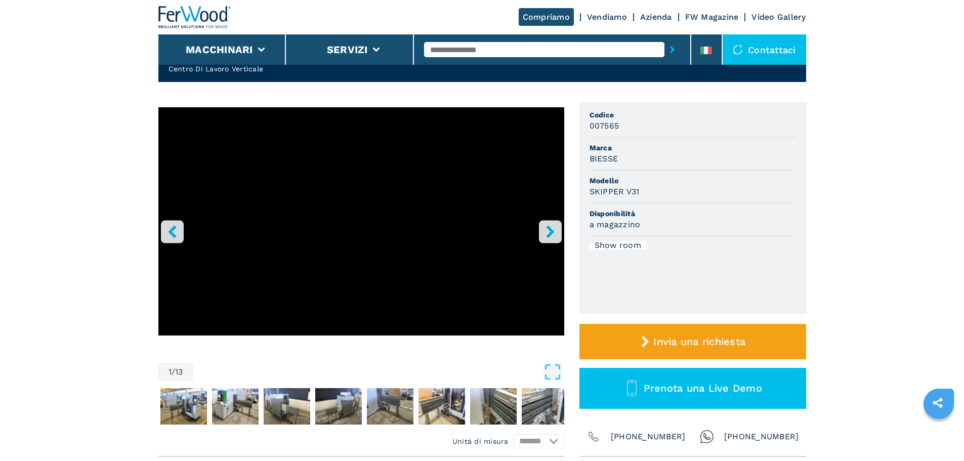
click at [554, 230] on icon "right-button" at bounding box center [550, 231] width 13 height 13
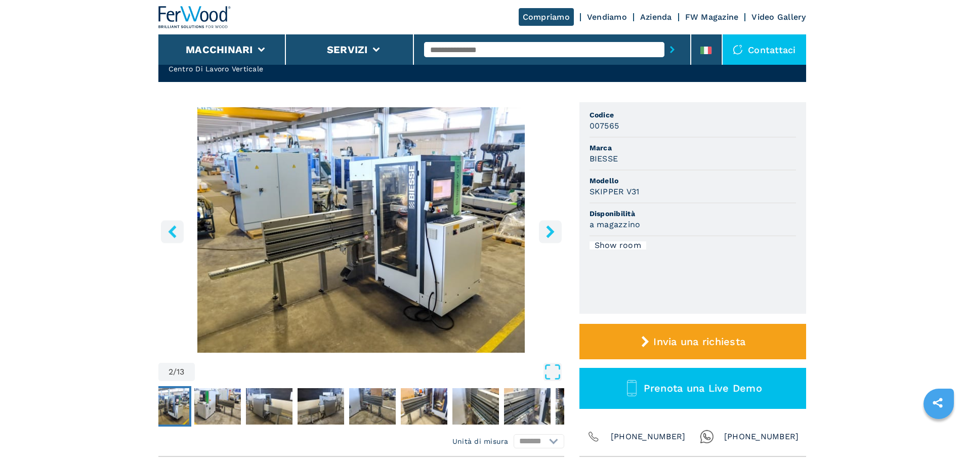
click at [554, 230] on icon "right-button" at bounding box center [550, 231] width 13 height 13
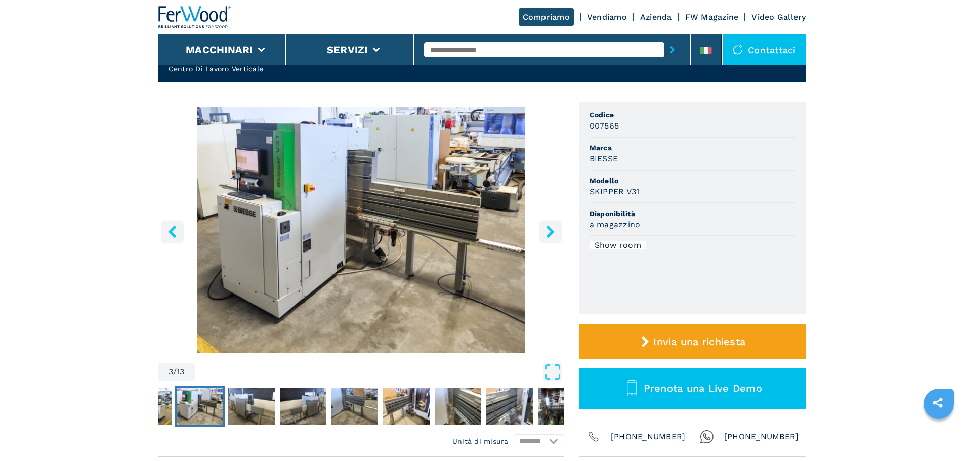
click at [554, 230] on icon "right-button" at bounding box center [550, 231] width 13 height 13
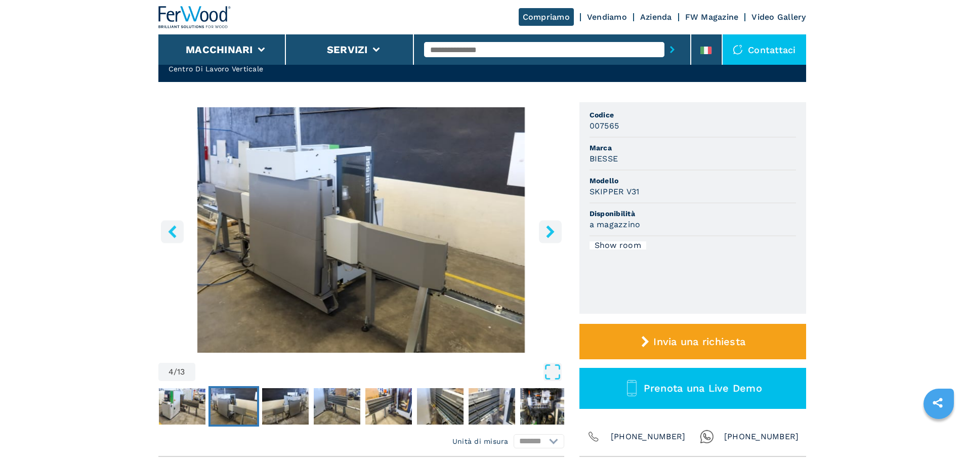
click at [554, 230] on icon "right-button" at bounding box center [550, 231] width 13 height 13
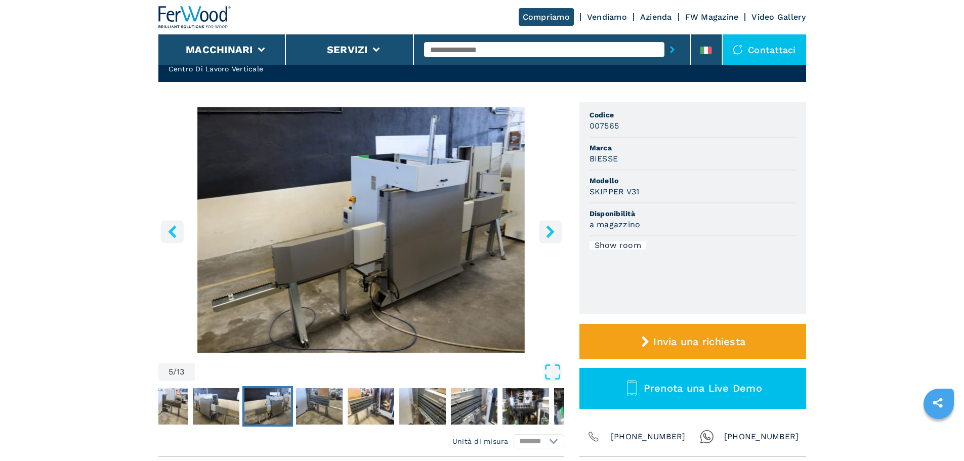
click at [554, 230] on icon "right-button" at bounding box center [550, 231] width 13 height 13
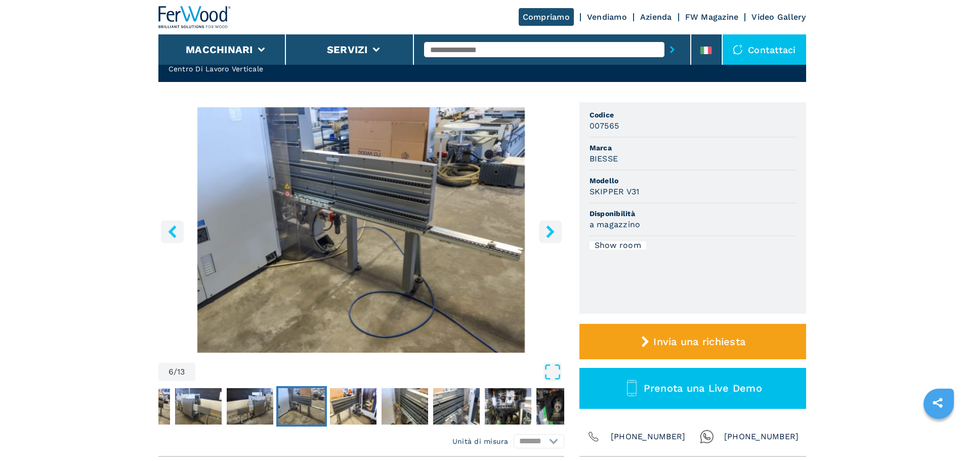
click at [554, 230] on icon "right-button" at bounding box center [550, 231] width 13 height 13
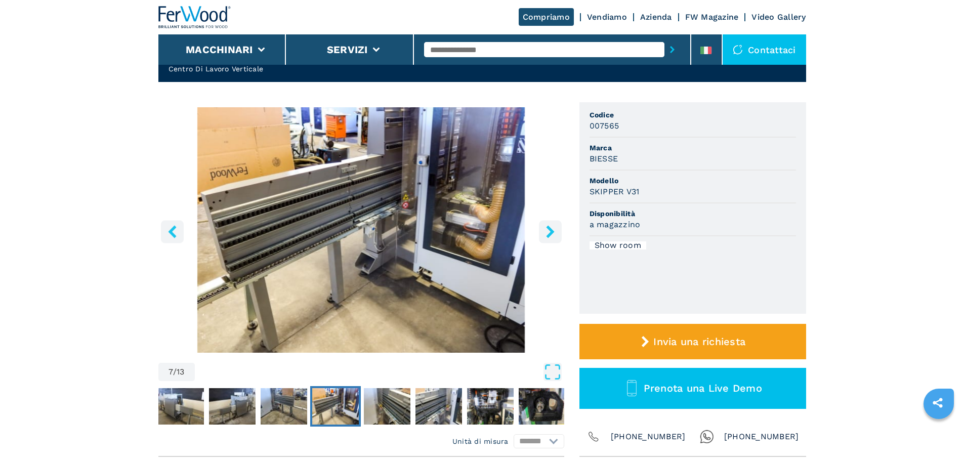
click at [554, 230] on icon "right-button" at bounding box center [550, 231] width 13 height 13
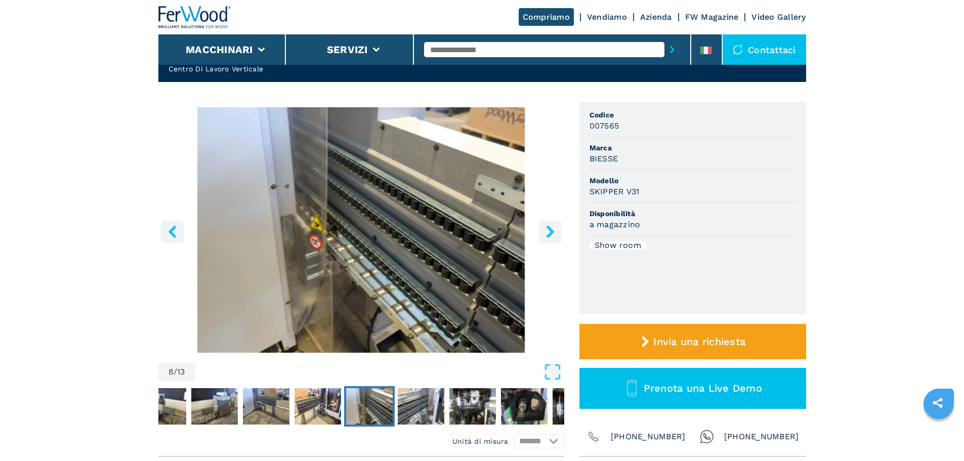
click at [554, 230] on icon "right-button" at bounding box center [550, 231] width 13 height 13
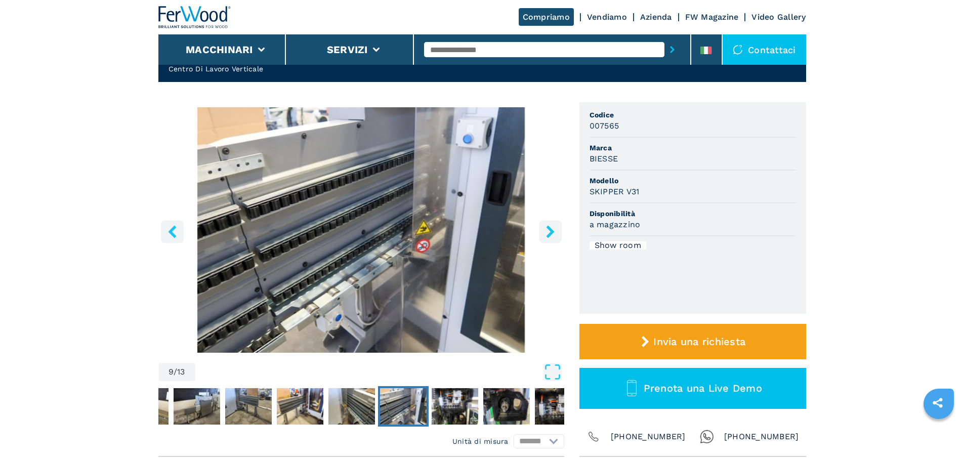
click at [554, 230] on icon "right-button" at bounding box center [550, 231] width 13 height 13
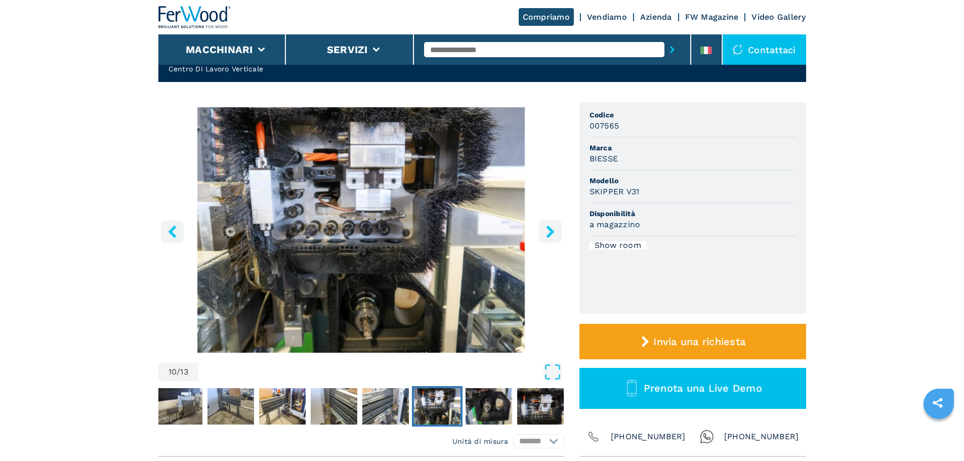
click at [554, 230] on icon "right-button" at bounding box center [550, 231] width 13 height 13
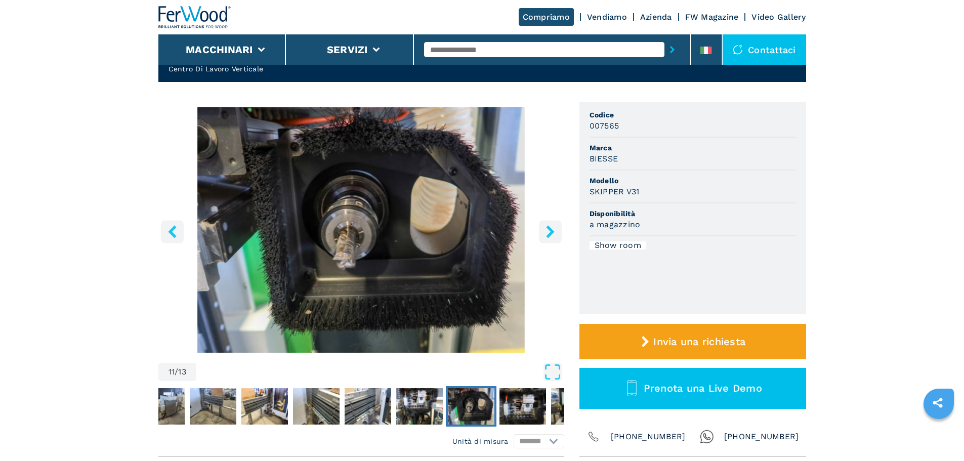
click at [554, 230] on icon "right-button" at bounding box center [550, 231] width 13 height 13
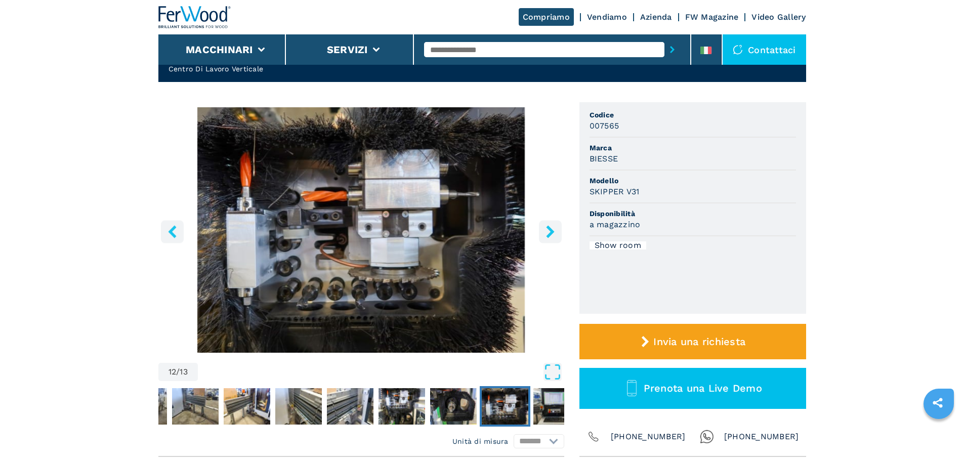
click at [554, 230] on icon "right-button" at bounding box center [550, 231] width 13 height 13
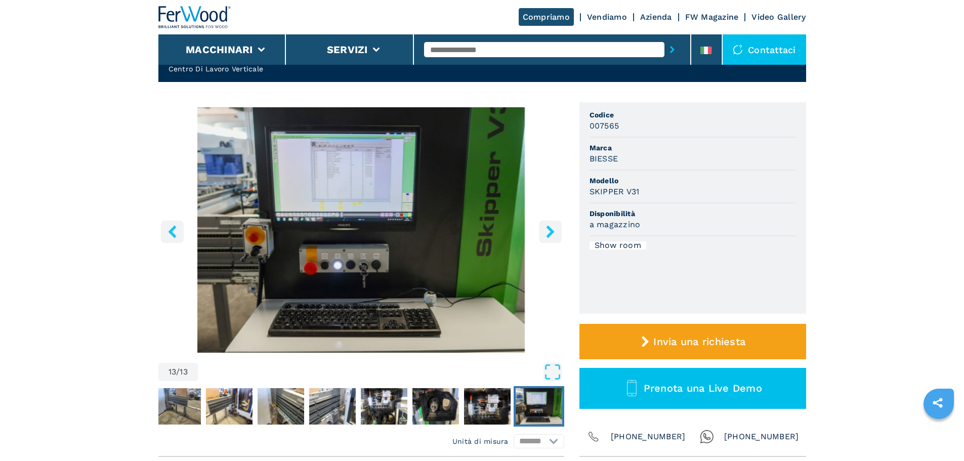
click at [554, 230] on icon "right-button" at bounding box center [550, 231] width 13 height 13
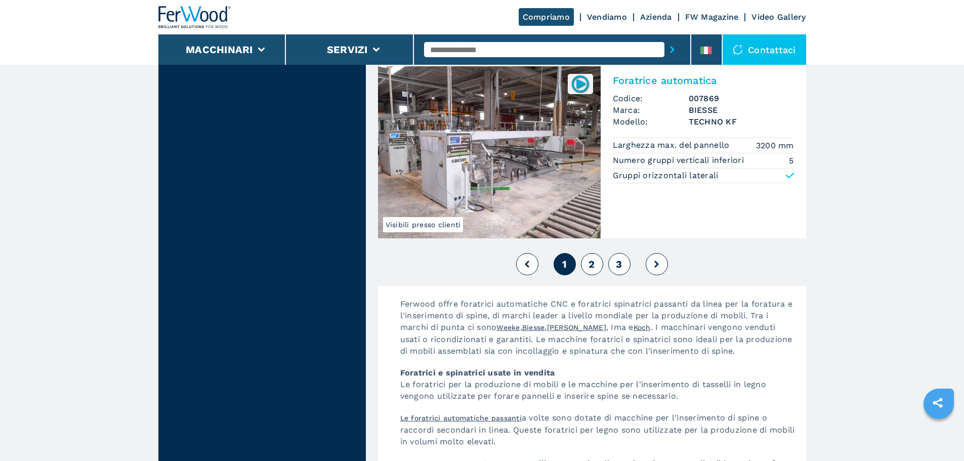
scroll to position [2277, 0]
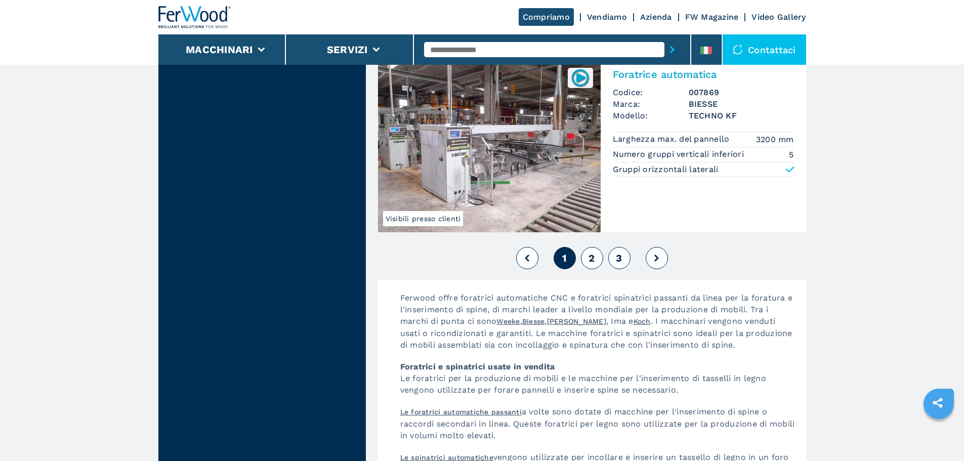
click at [662, 256] on button at bounding box center [657, 258] width 22 height 22
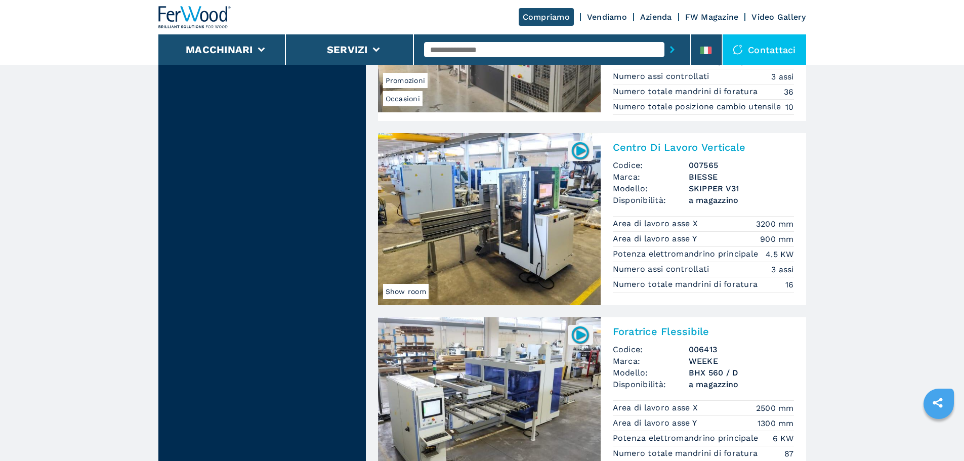
scroll to position [1214, 0]
